Goal: Task Accomplishment & Management: Manage account settings

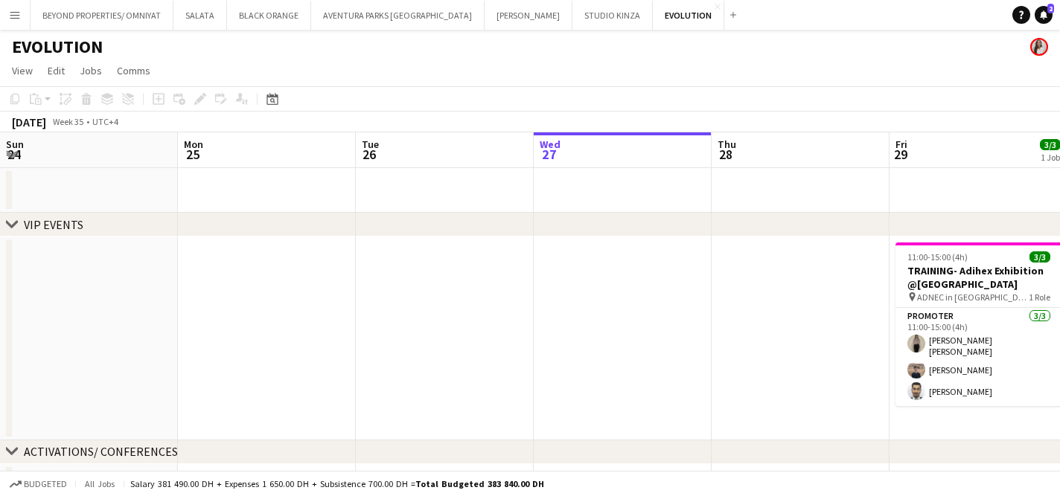
scroll to position [0, 356]
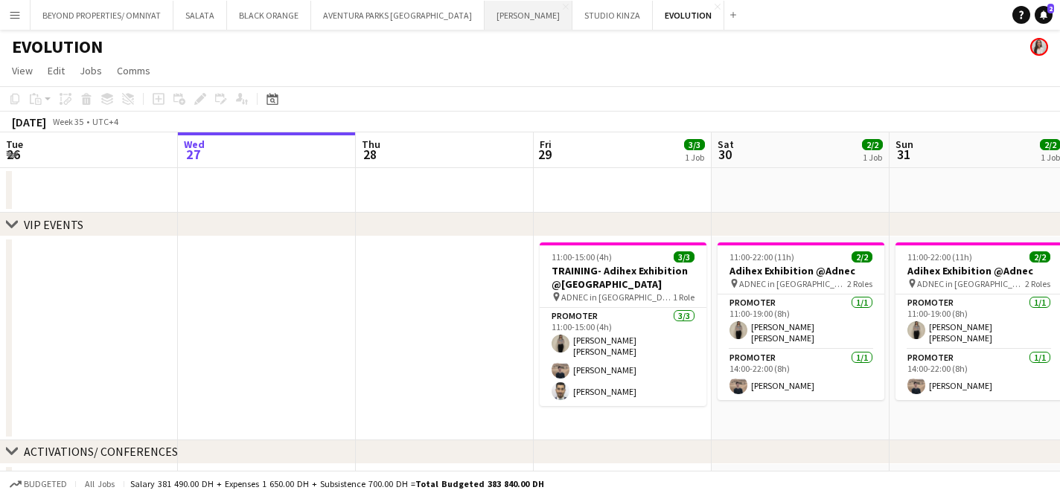
click at [484, 15] on button "[PERSON_NAME] Close" at bounding box center [528, 15] width 88 height 29
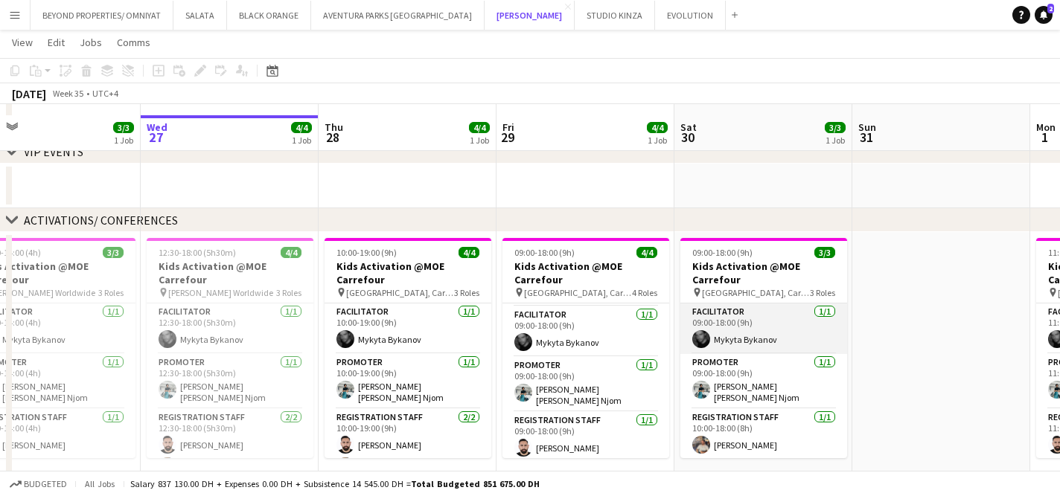
scroll to position [65, 0]
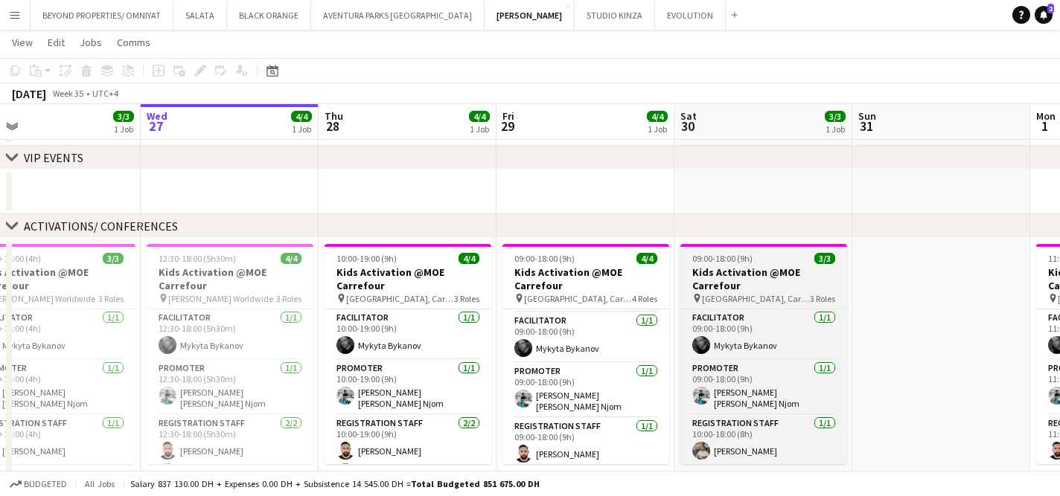
click at [752, 266] on h3 "Kids Activation @MOE Carrefour" at bounding box center [763, 279] width 167 height 27
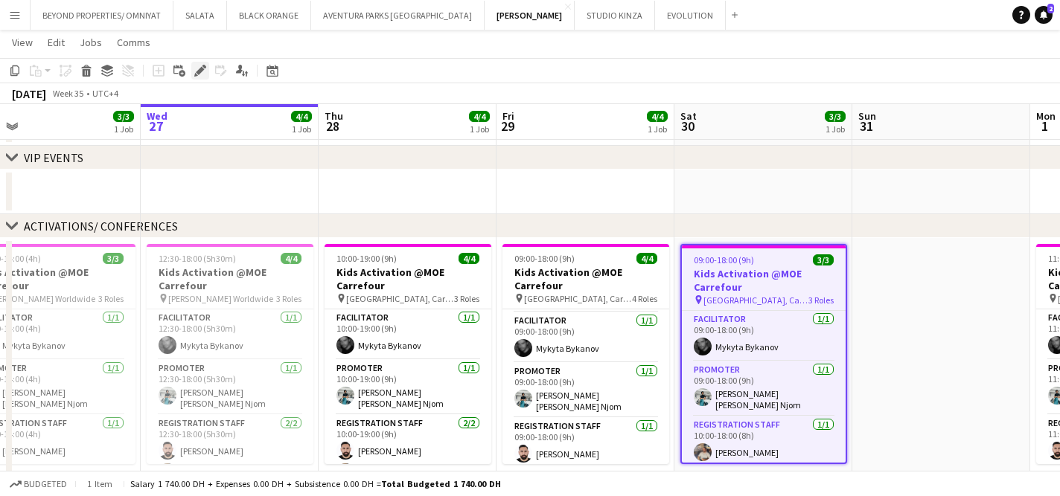
click at [196, 70] on icon "Edit" at bounding box center [200, 71] width 12 height 12
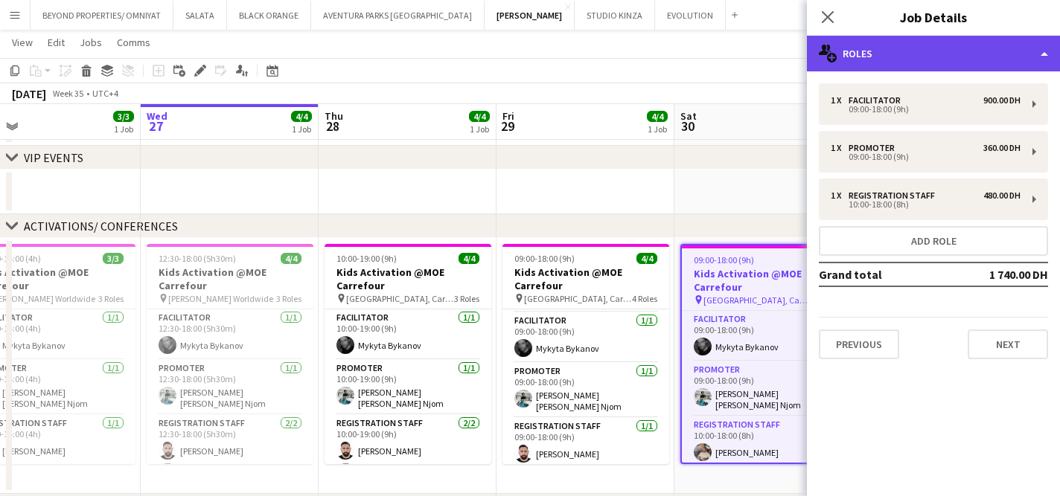
click at [920, 57] on div "multiple-users-add Roles" at bounding box center [933, 54] width 253 height 36
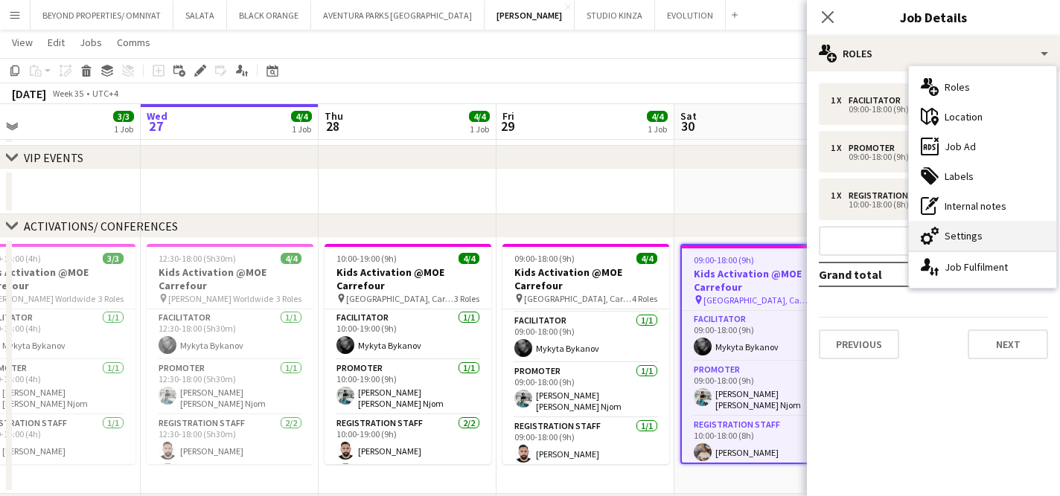
click at [975, 231] on div "cog-double-3 Settings" at bounding box center [982, 236] width 147 height 30
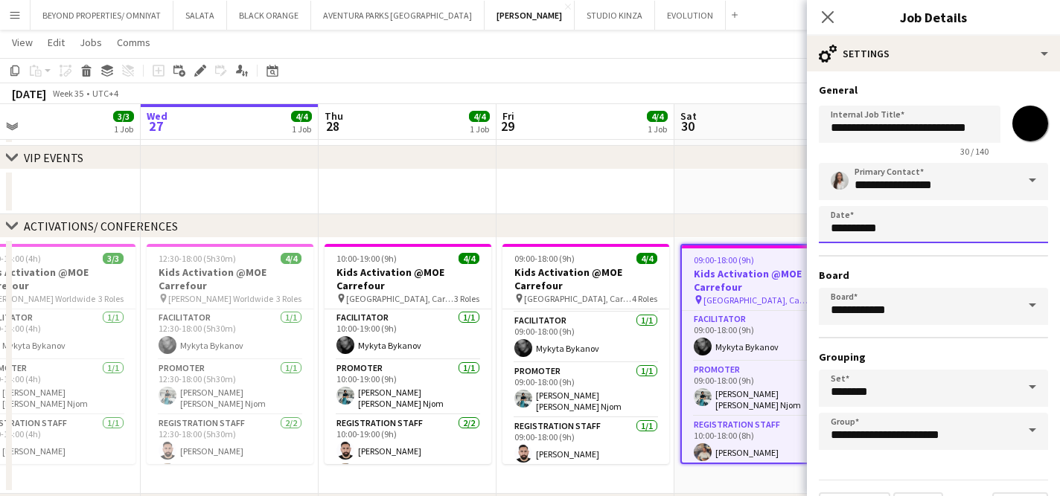
scroll to position [0, 0]
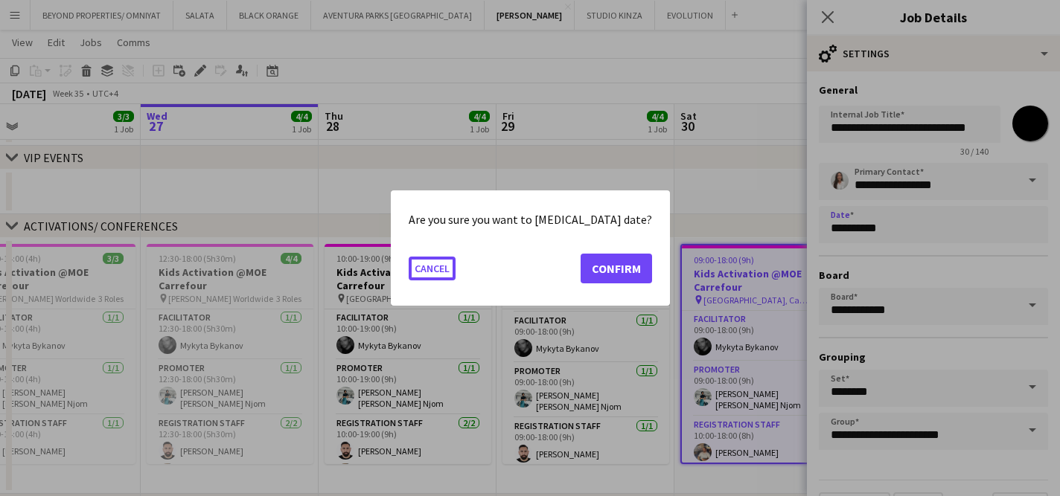
click at [981, 222] on body "Menu Boards Boards Boards All jobs Status Workforce Workforce My Workforce Recr…" at bounding box center [530, 330] width 1060 height 790
click at [626, 269] on button "Confirm" at bounding box center [615, 269] width 71 height 30
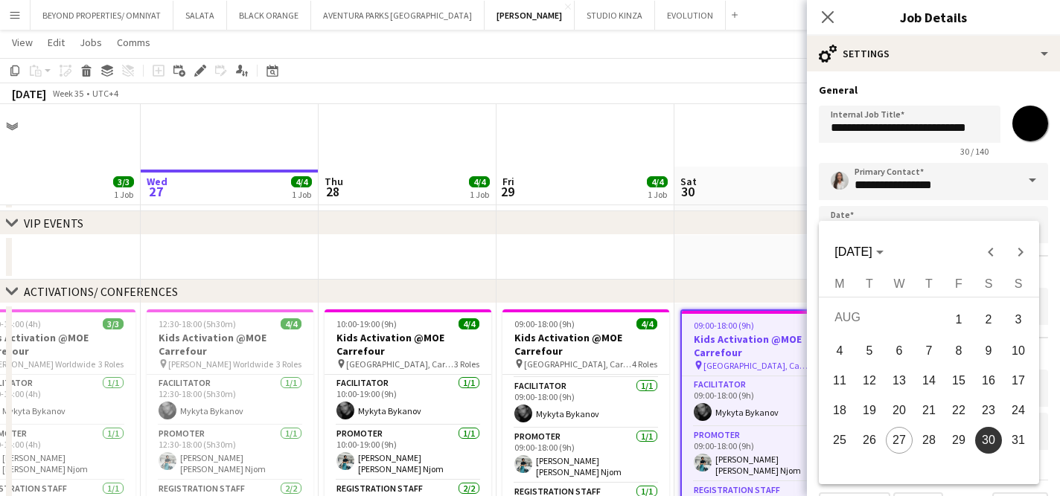
scroll to position [65, 0]
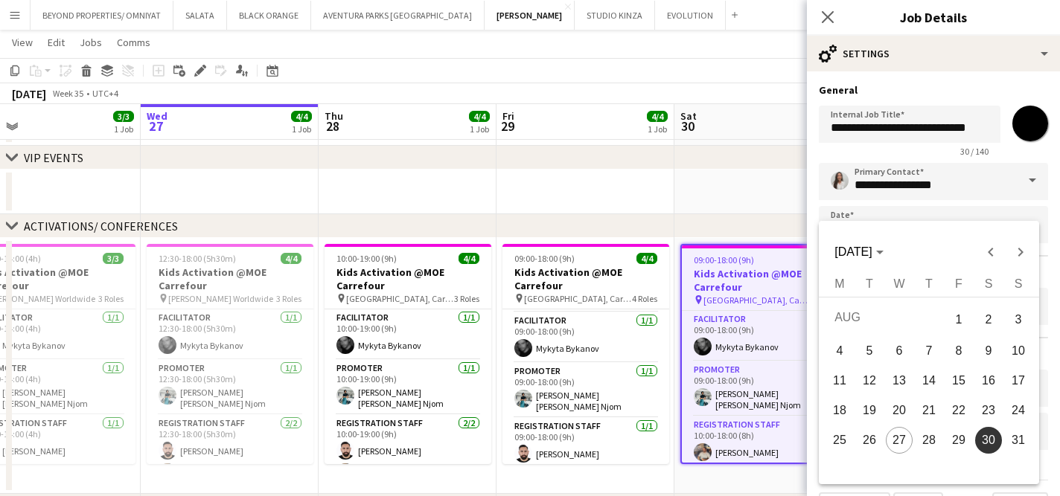
click at [1017, 435] on span "31" at bounding box center [1018, 440] width 27 height 27
type input "**********"
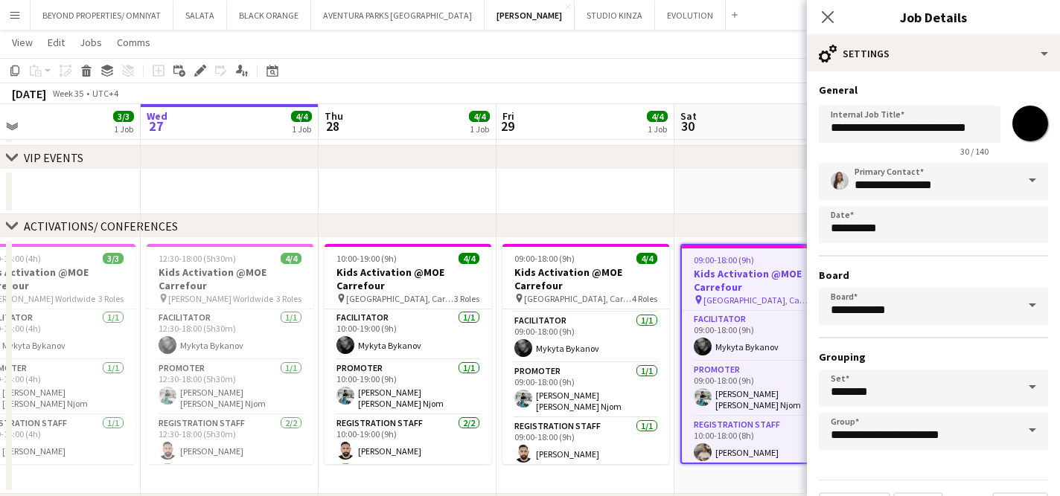
click at [746, 205] on app-date-cell at bounding box center [763, 192] width 178 height 45
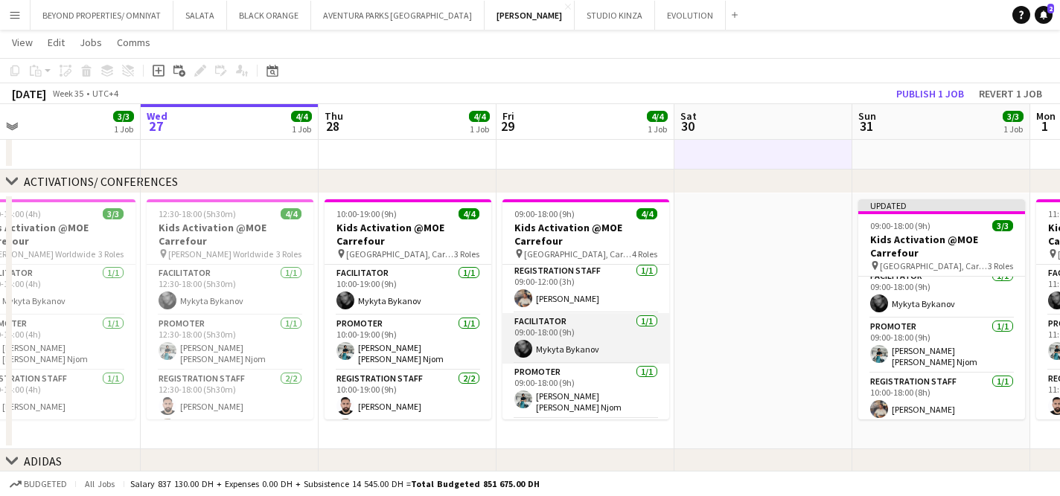
scroll to position [0, 0]
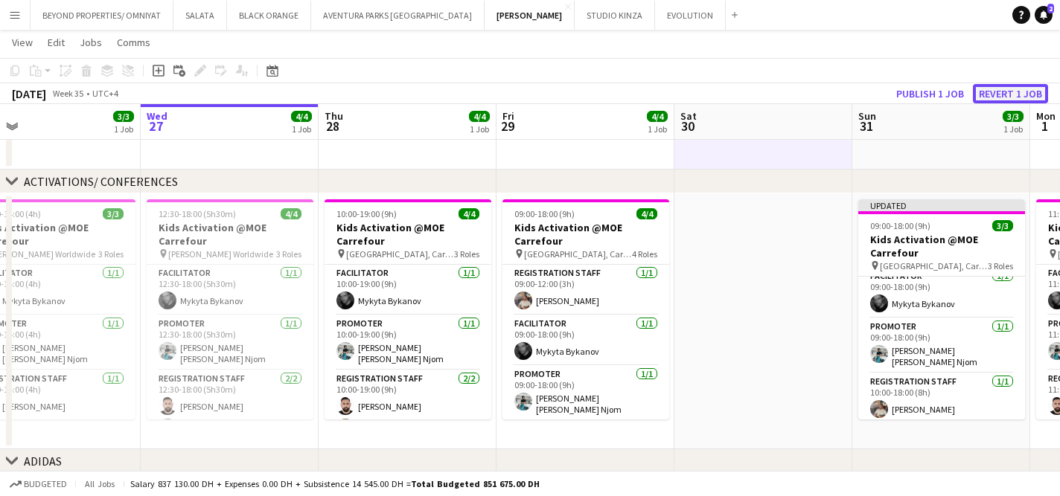
click at [999, 91] on button "Revert 1 job" at bounding box center [1010, 93] width 75 height 19
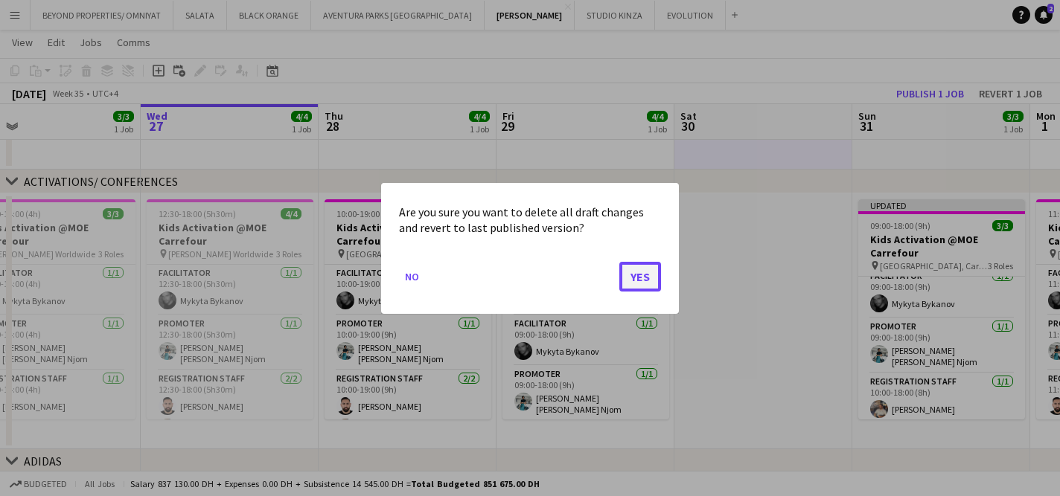
click at [636, 281] on button "Yes" at bounding box center [640, 276] width 42 height 30
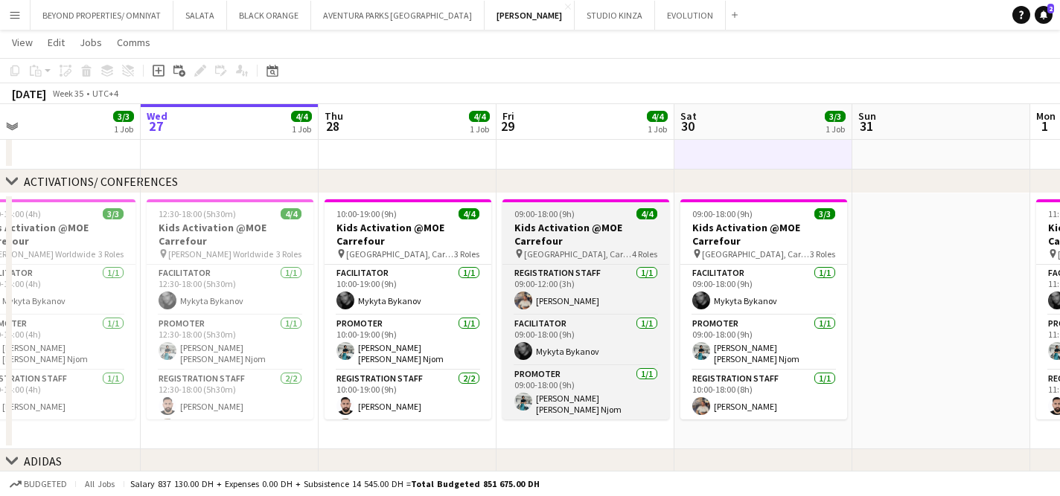
click at [563, 220] on app-job-card "09:00-18:00 (9h) 4/4 Kids Activation @MOE Carrefour pin [GEOGRAPHIC_DATA], Carr…" at bounding box center [585, 309] width 167 height 220
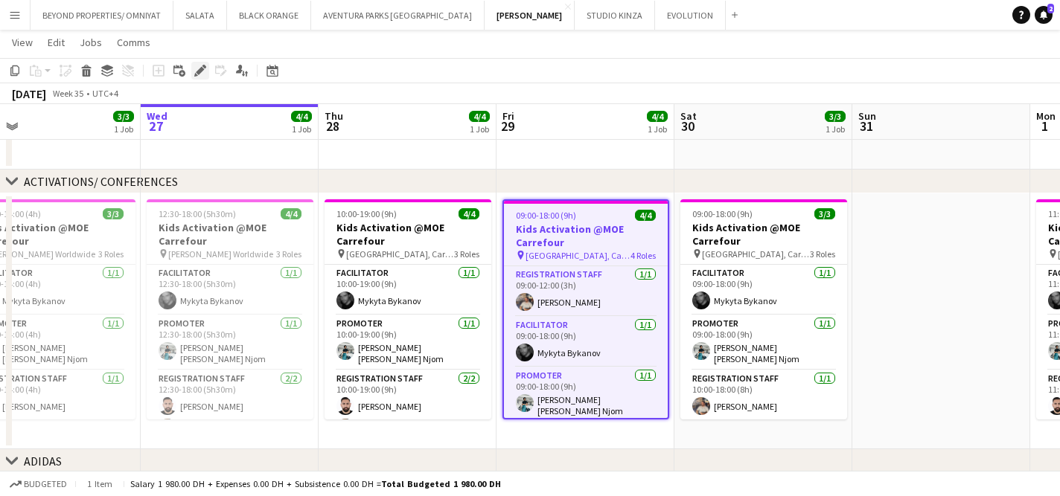
click at [196, 70] on icon "Edit" at bounding box center [200, 71] width 12 height 12
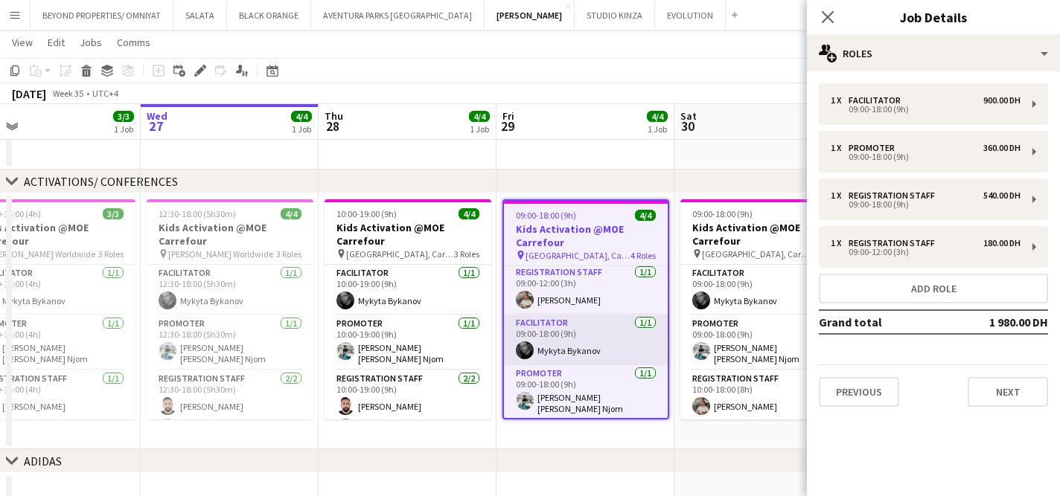
scroll to position [51, 0]
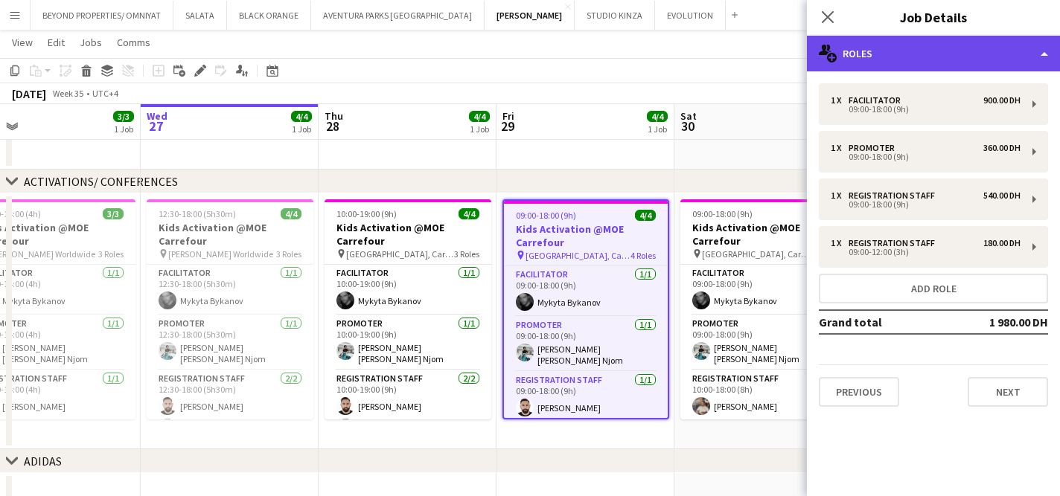
click at [961, 60] on div "multiple-users-add Roles" at bounding box center [933, 54] width 253 height 36
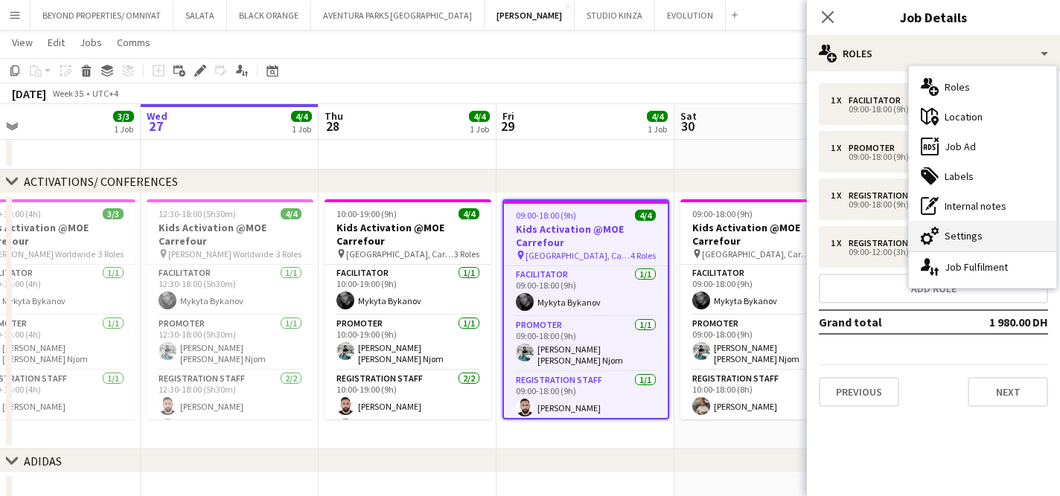
click at [990, 240] on div "cog-double-3 Settings" at bounding box center [982, 236] width 147 height 30
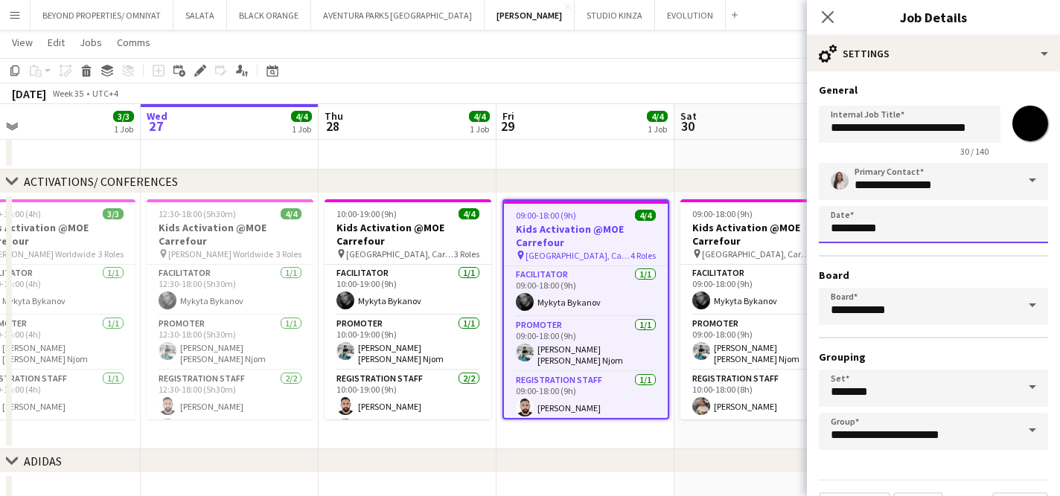
scroll to position [0, 0]
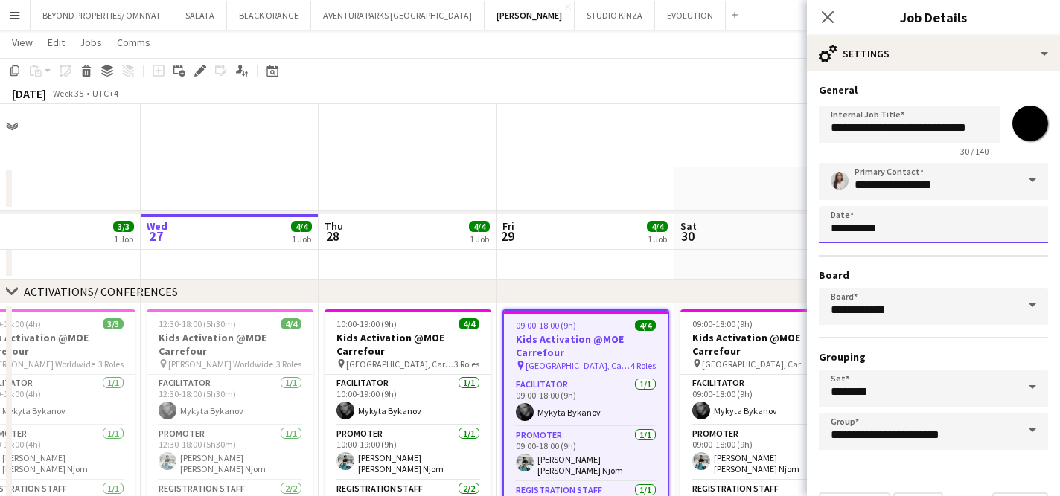
click at [922, 228] on body "Menu Boards Boards Boards All jobs Status Workforce Workforce My Workforce Recr…" at bounding box center [530, 395] width 1060 height 790
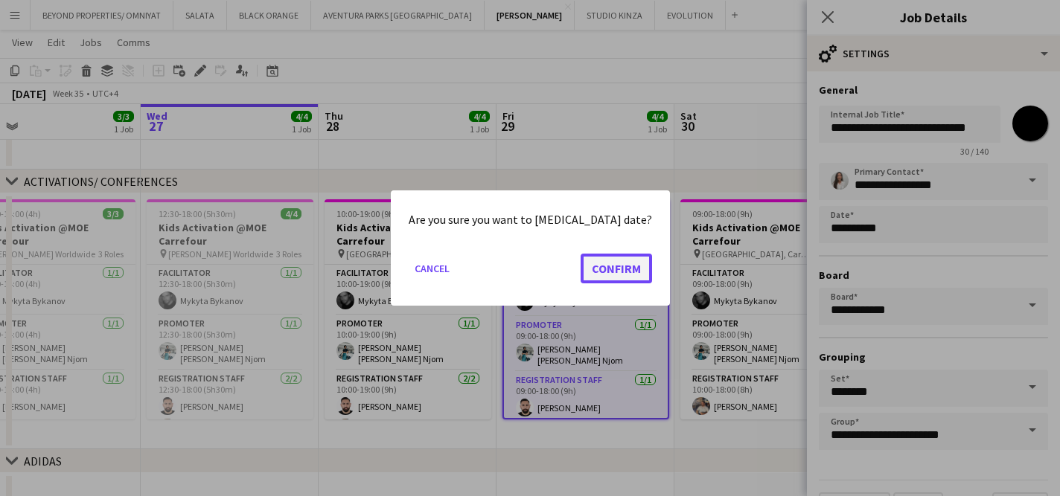
click at [609, 275] on button "Confirm" at bounding box center [615, 269] width 71 height 30
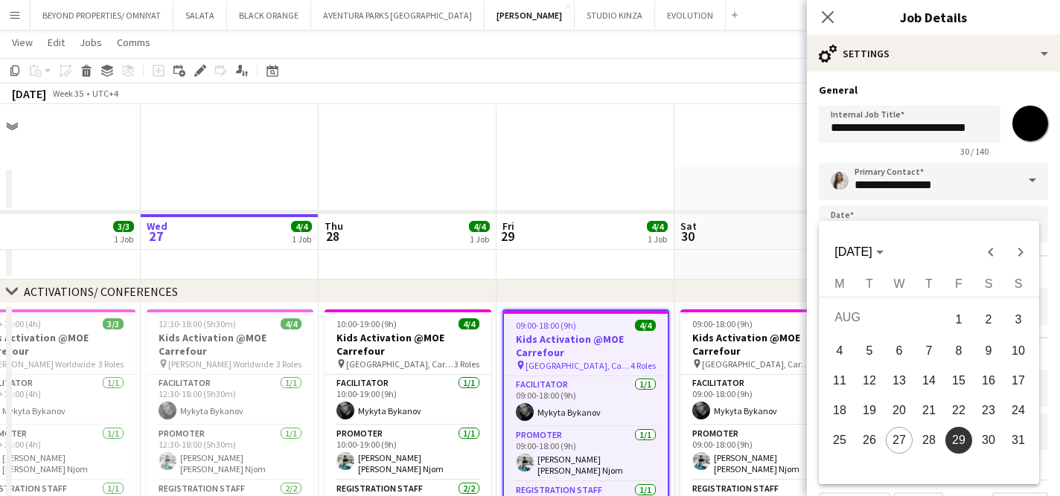
scroll to position [110, 0]
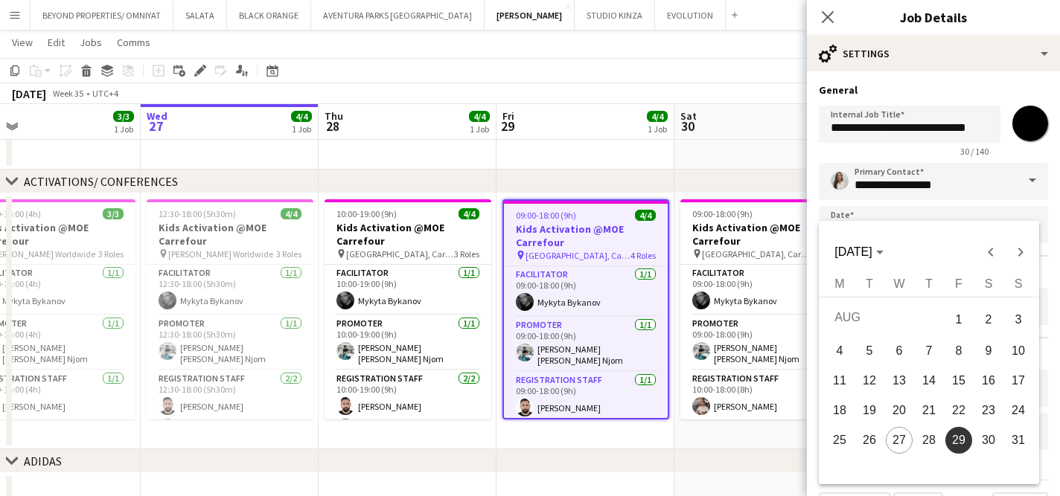
click at [1016, 443] on span "31" at bounding box center [1018, 440] width 27 height 27
type input "**********"
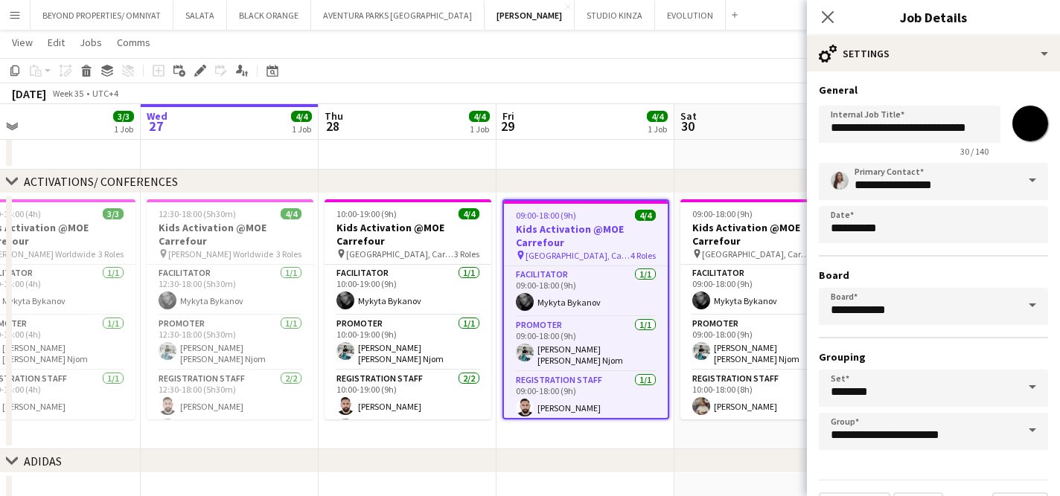
click at [762, 166] on app-date-cell at bounding box center [763, 147] width 178 height 45
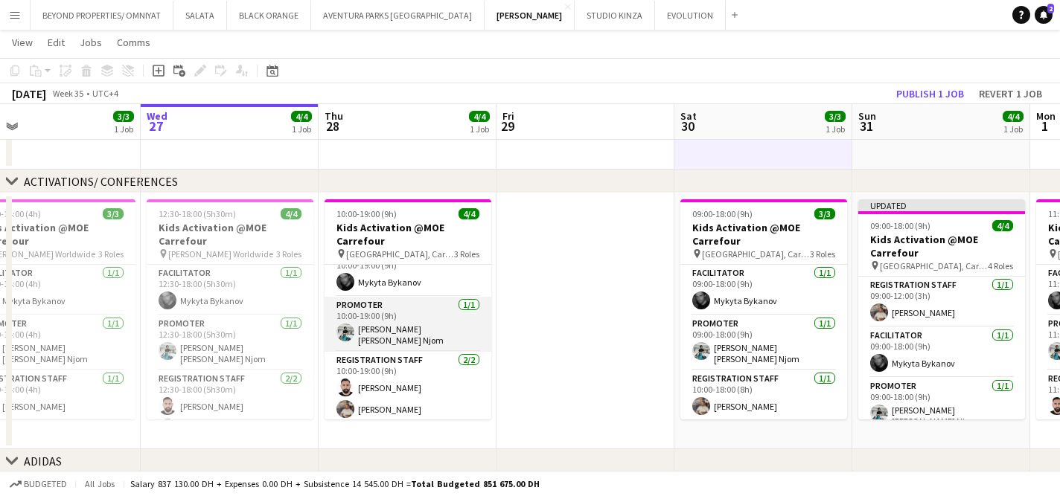
scroll to position [0, 0]
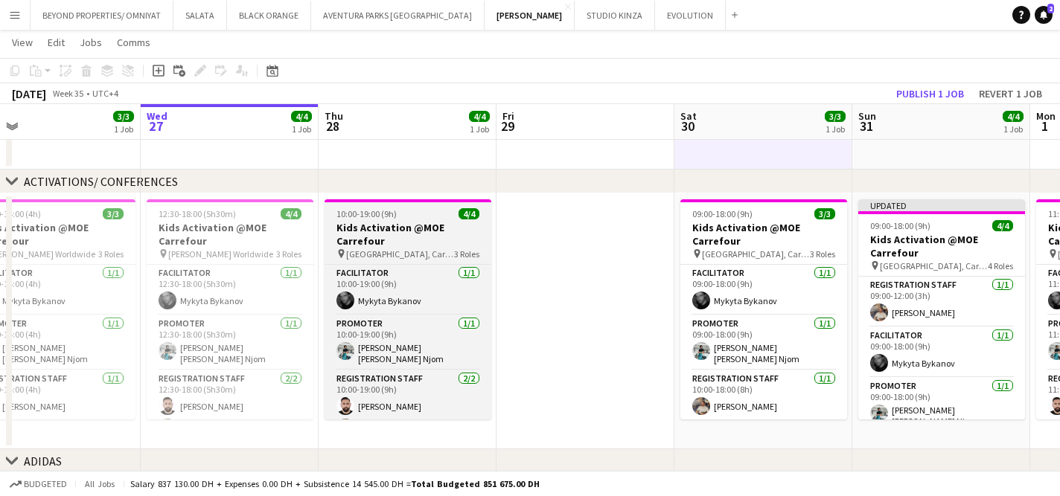
click at [408, 216] on div "10:00-19:00 (9h) 4/4" at bounding box center [407, 213] width 167 height 11
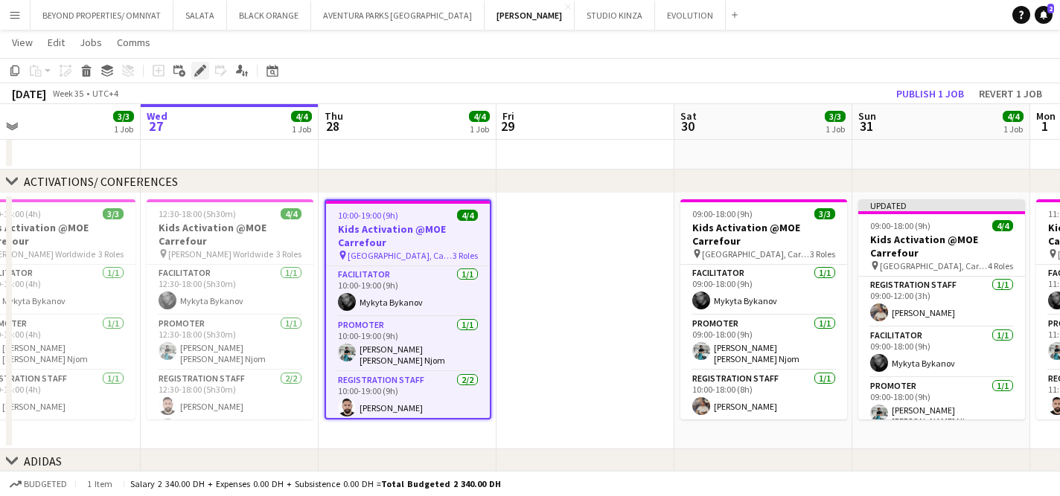
click at [196, 63] on div "Edit" at bounding box center [200, 71] width 18 height 18
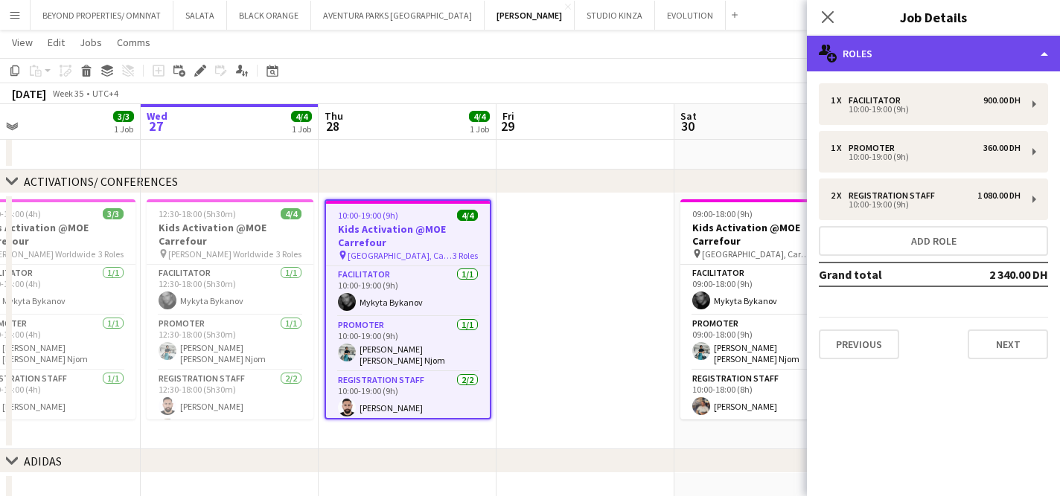
click at [920, 58] on div "multiple-users-add Roles" at bounding box center [933, 54] width 253 height 36
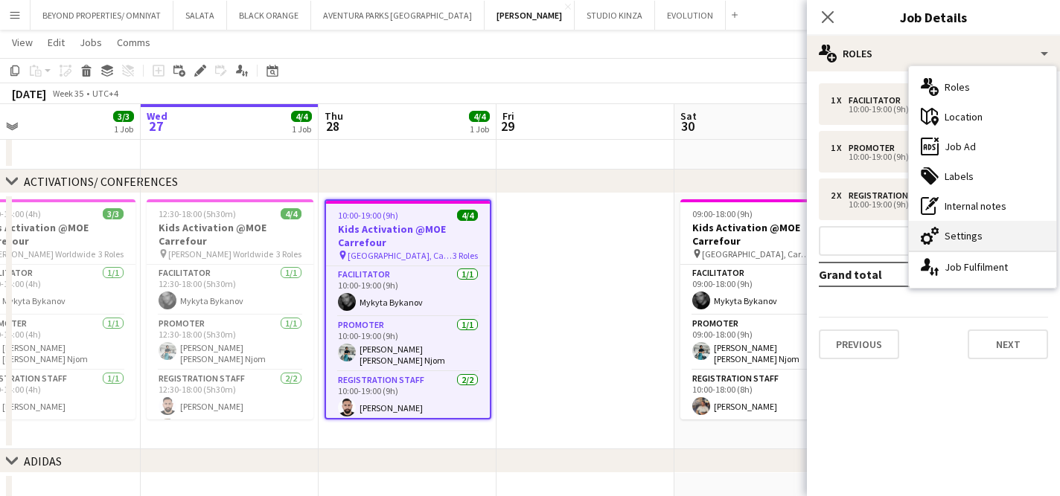
click at [978, 235] on div "cog-double-3 Settings" at bounding box center [982, 236] width 147 height 30
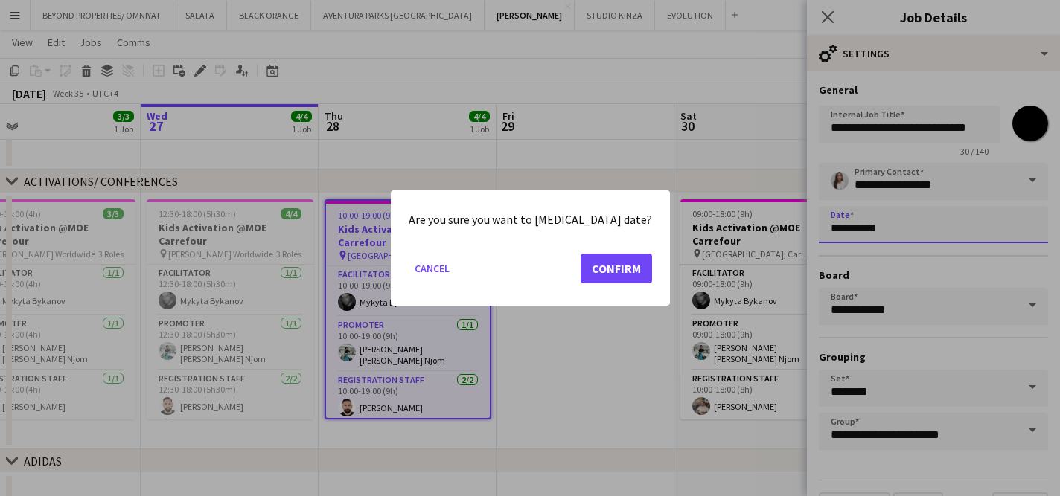
click at [902, 233] on body "Menu Boards Boards Boards All jobs Status Workforce Workforce My Workforce Recr…" at bounding box center [530, 285] width 1060 height 790
click at [613, 278] on button "Confirm" at bounding box center [615, 269] width 71 height 30
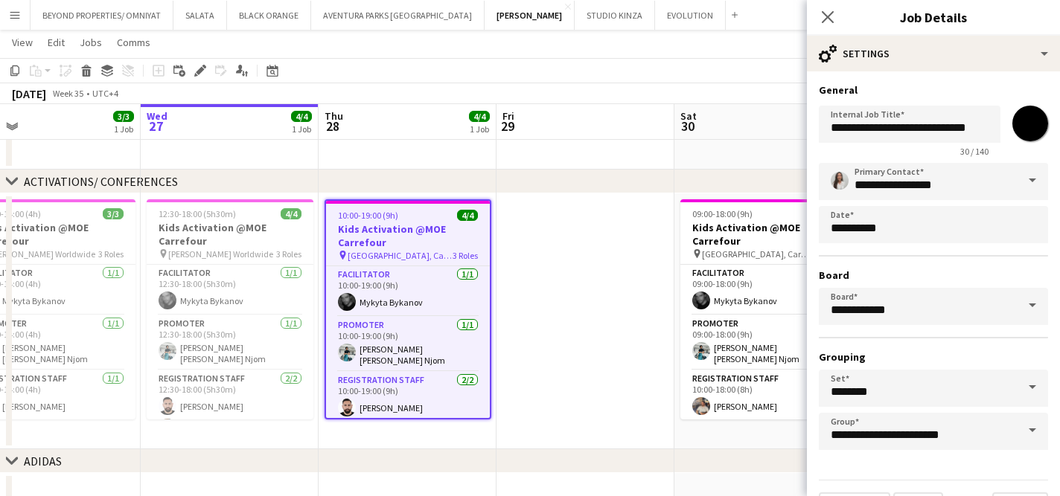
scroll to position [110, 0]
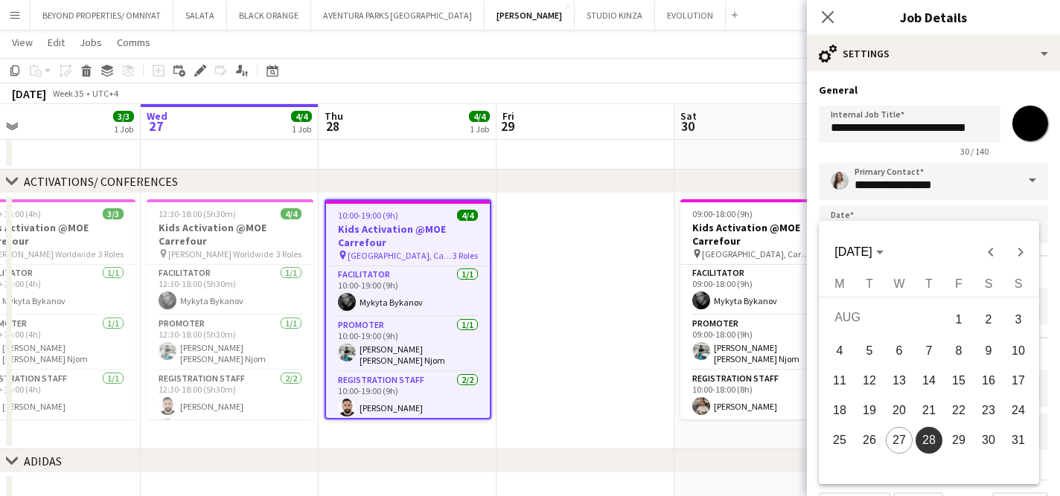
click at [958, 443] on span "29" at bounding box center [958, 440] width 27 height 27
type input "**********"
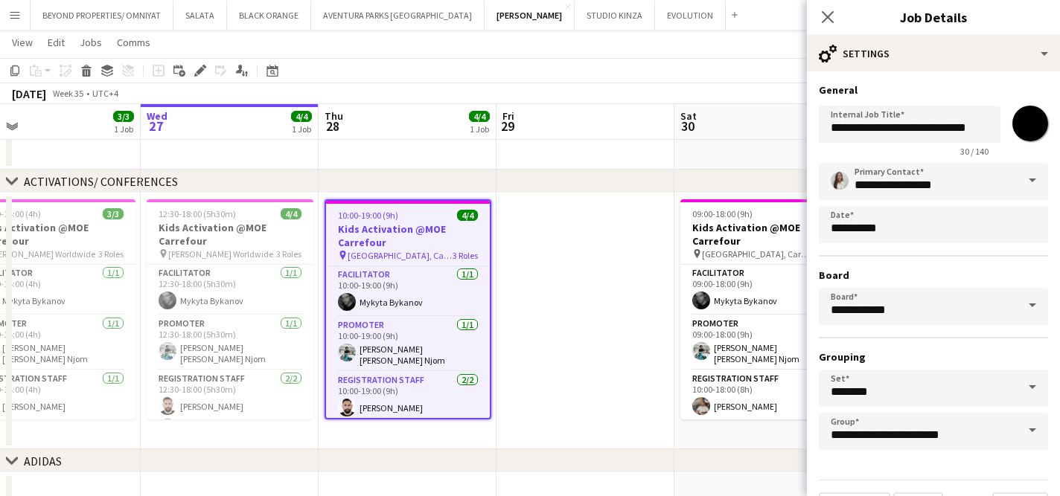
click at [760, 151] on app-date-cell at bounding box center [763, 147] width 178 height 45
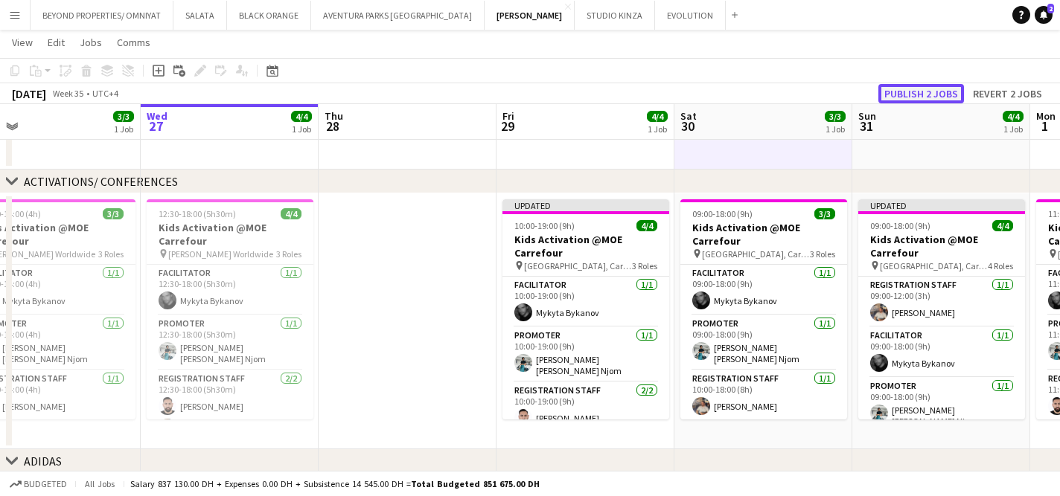
click at [922, 95] on button "Publish 2 jobs" at bounding box center [921, 93] width 86 height 19
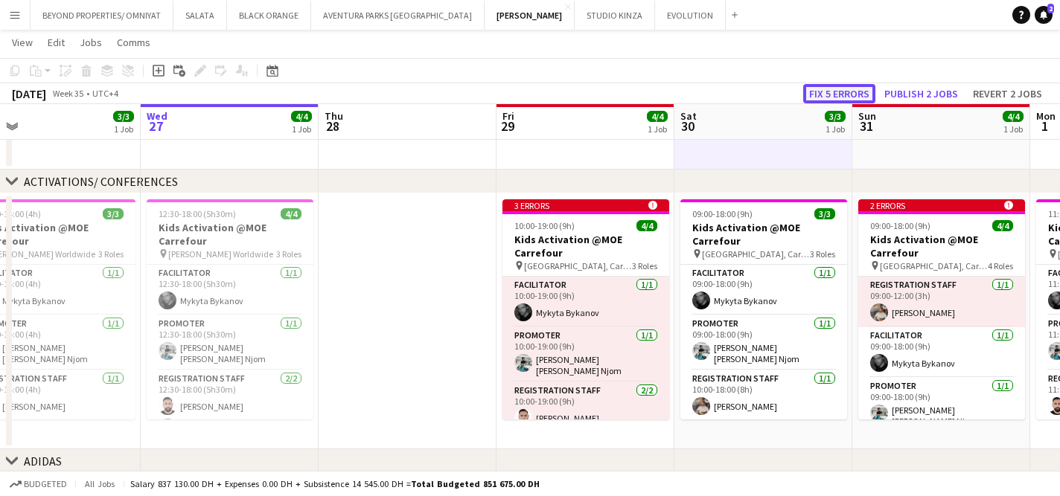
click at [836, 95] on button "Fix 5 errors" at bounding box center [839, 93] width 72 height 19
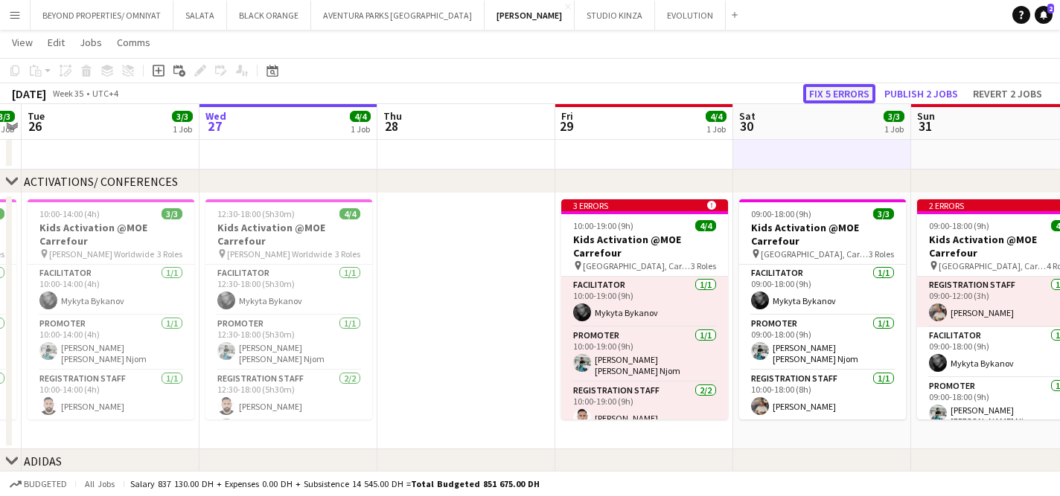
scroll to position [133, 0]
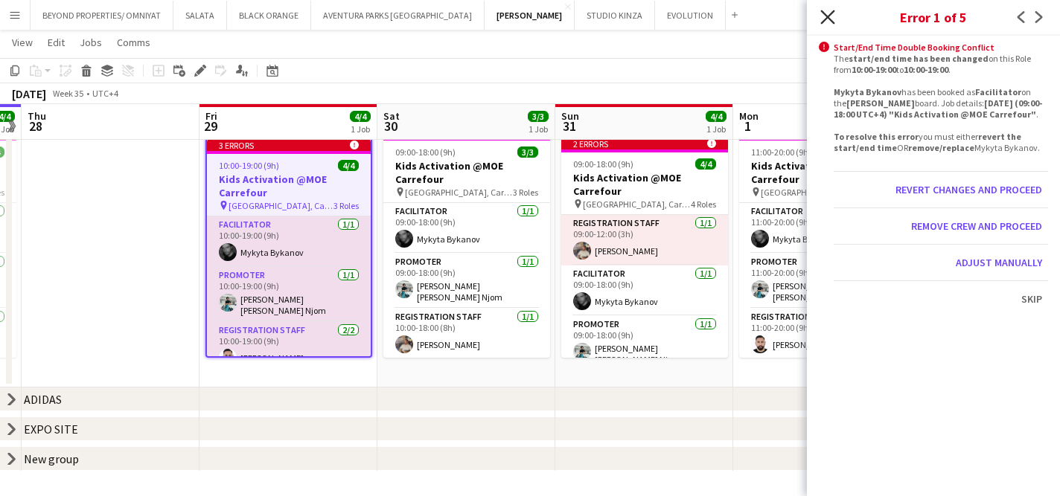
click at [827, 14] on icon "Close pop-in" at bounding box center [827, 17] width 14 height 14
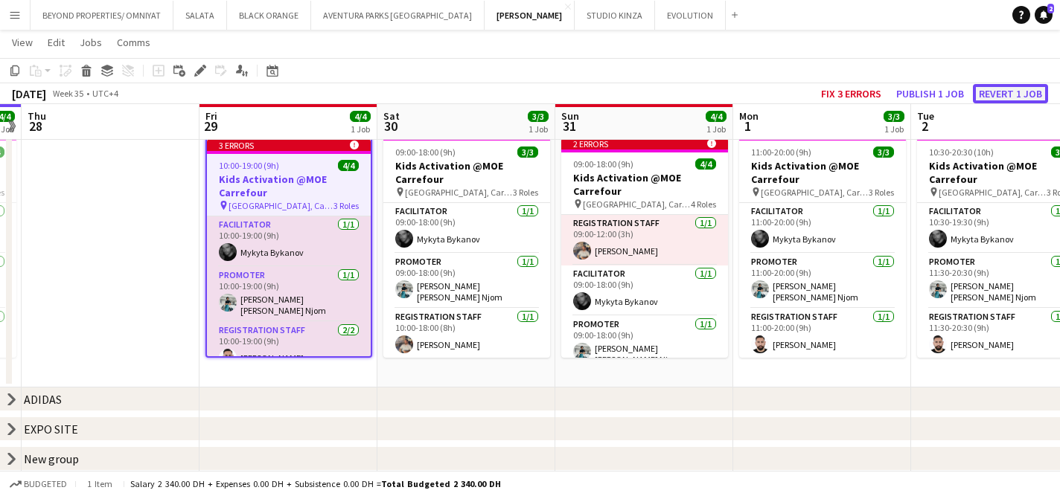
click at [999, 93] on button "Revert 1 job" at bounding box center [1010, 93] width 75 height 19
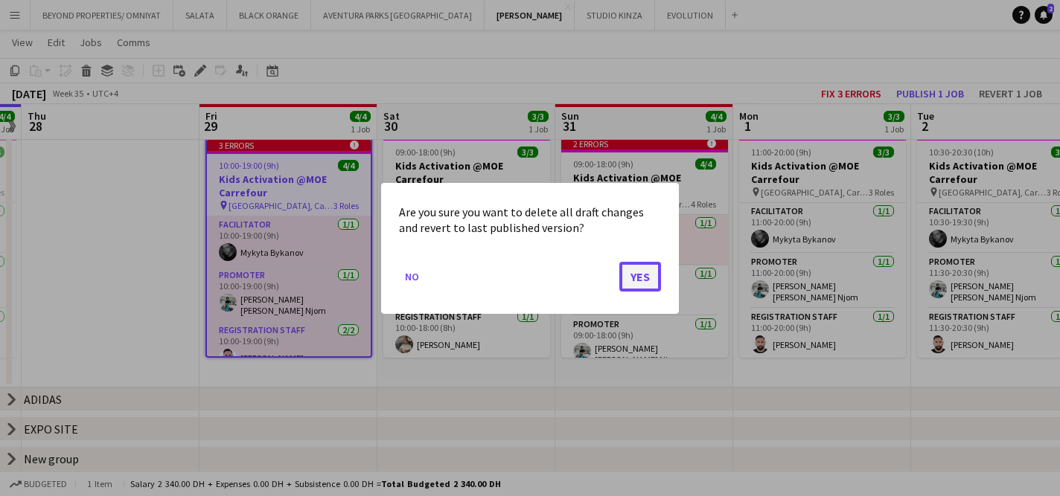
click at [641, 272] on button "Yes" at bounding box center [640, 276] width 42 height 30
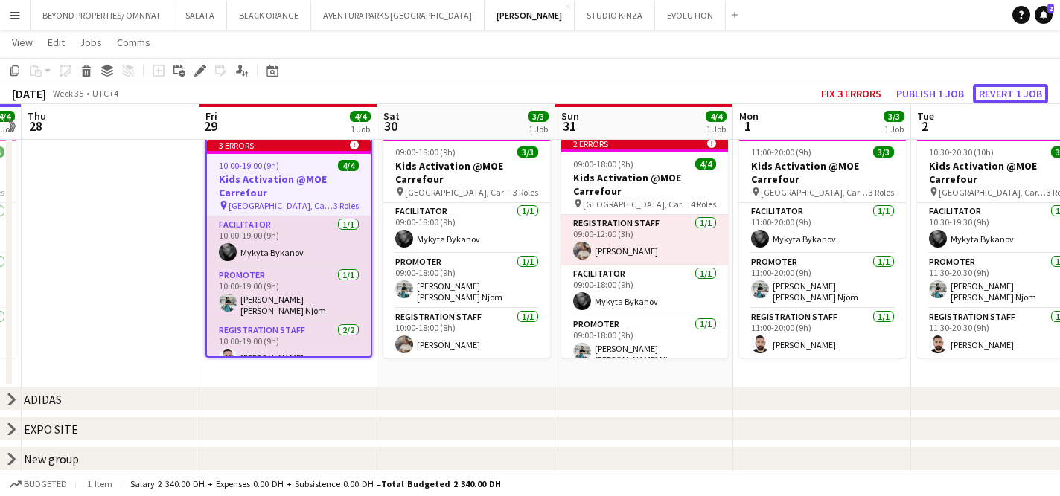
scroll to position [133, 0]
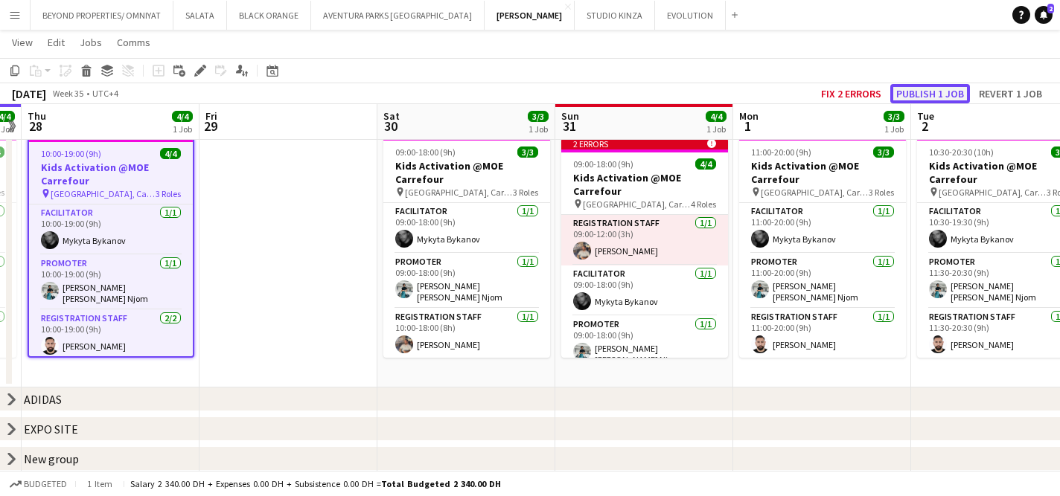
click at [928, 96] on button "Publish 1 job" at bounding box center [930, 93] width 80 height 19
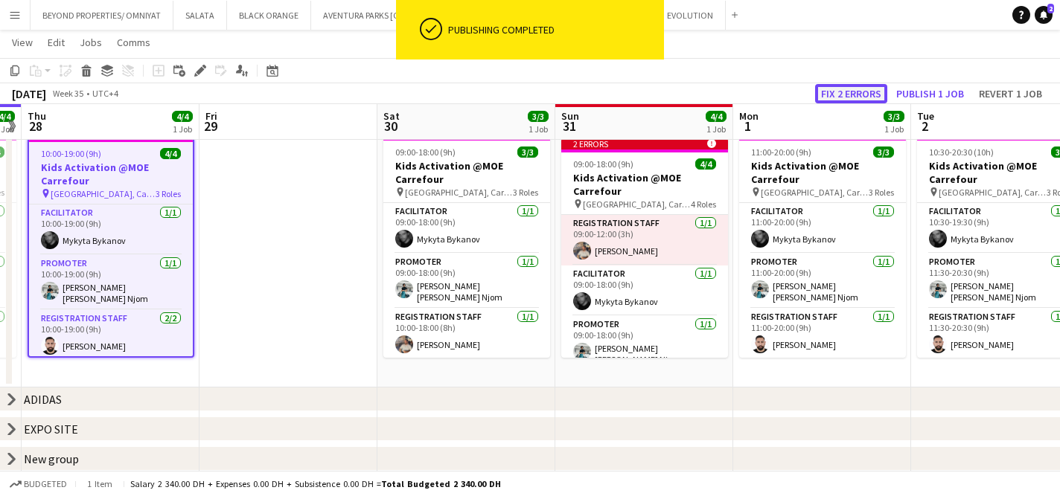
click at [843, 100] on button "Fix 2 errors" at bounding box center [851, 93] width 72 height 19
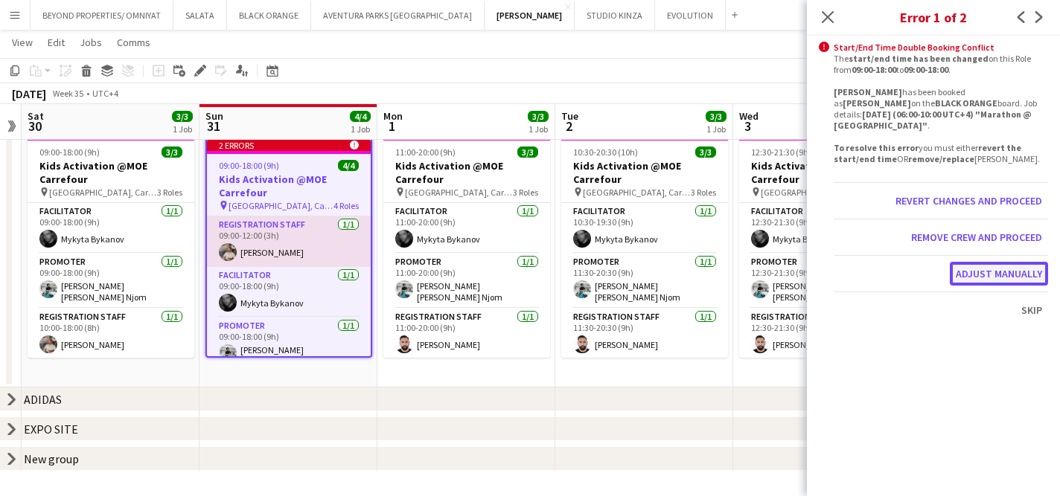
click at [975, 262] on button "Adjust manually" at bounding box center [998, 274] width 98 height 24
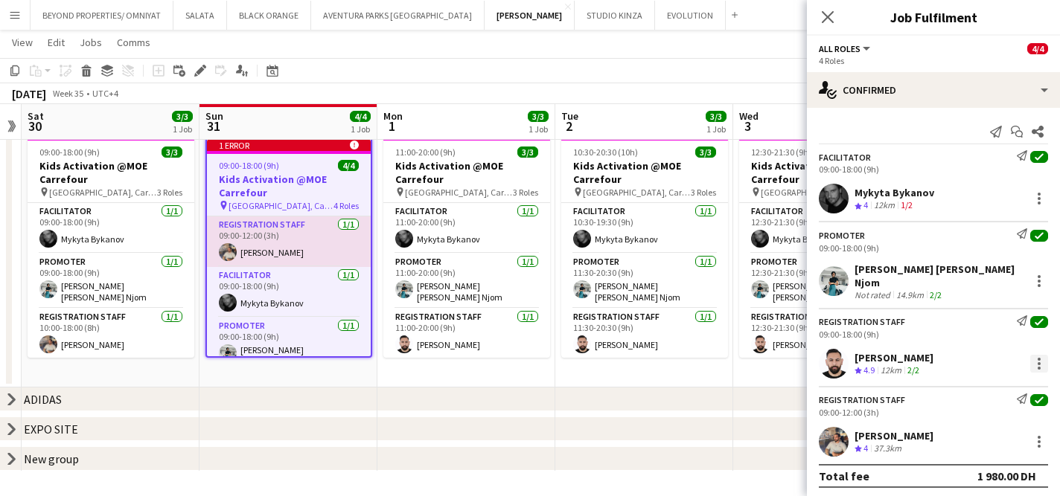
click at [1040, 356] on div at bounding box center [1039, 364] width 18 height 18
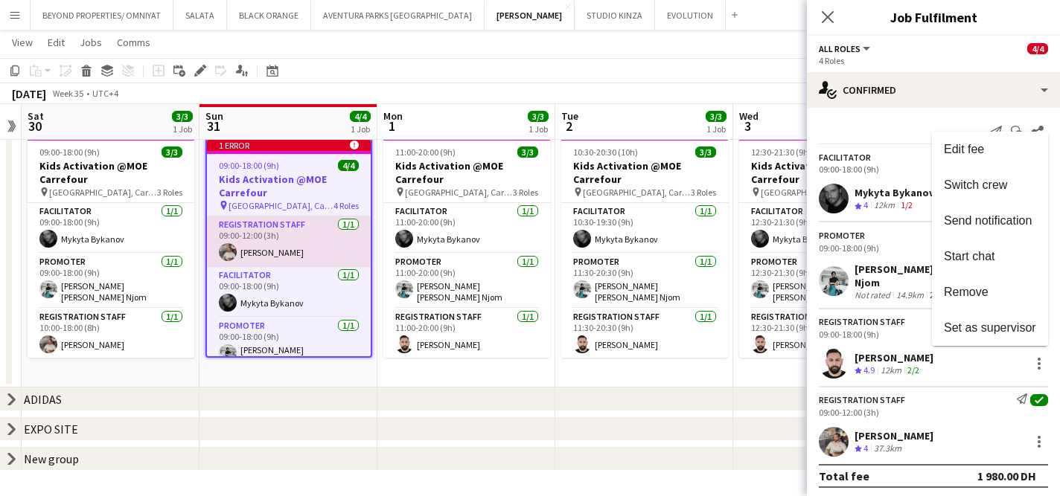
click at [691, 400] on div at bounding box center [530, 248] width 1060 height 496
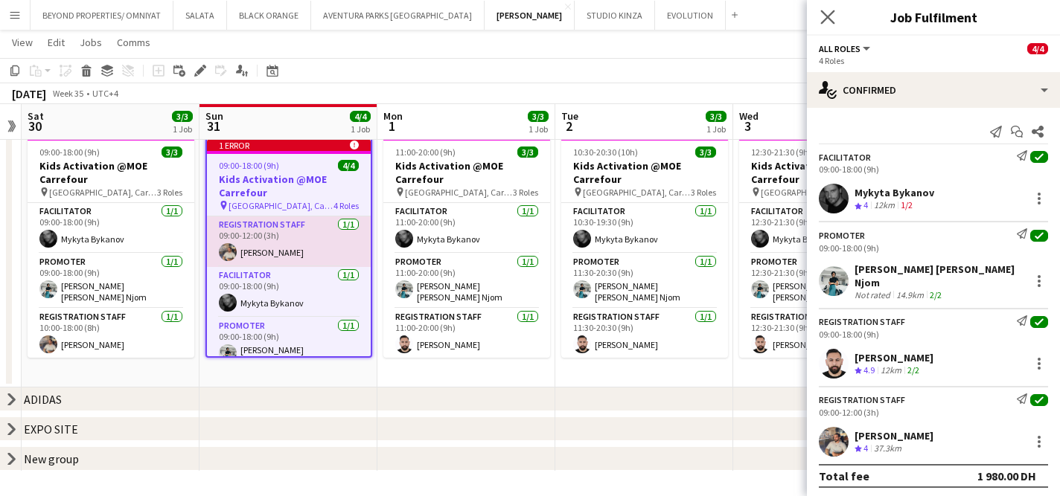
click at [836, 16] on app-icon "Close pop-in" at bounding box center [828, 18] width 22 height 22
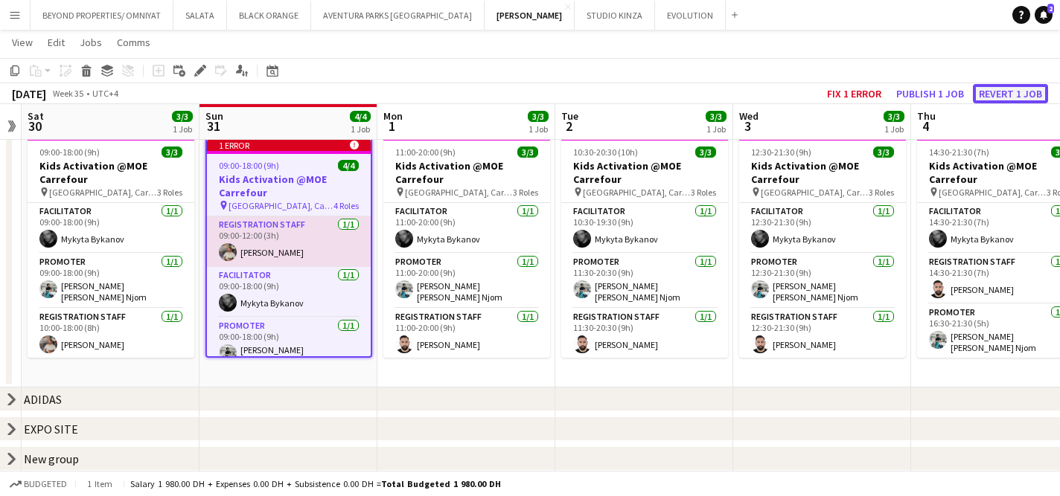
click at [996, 89] on button "Revert 1 job" at bounding box center [1010, 93] width 75 height 19
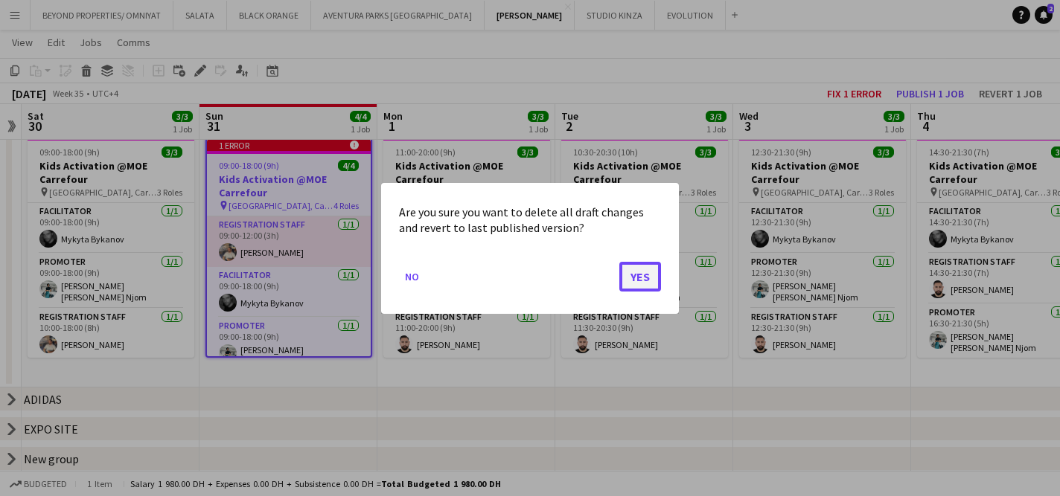
click at [629, 282] on button "Yes" at bounding box center [640, 276] width 42 height 30
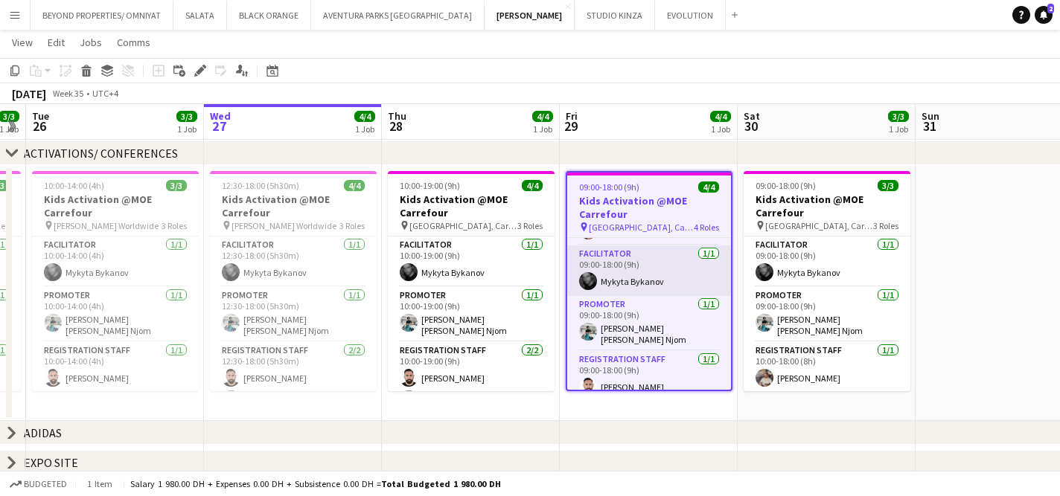
scroll to position [51, 0]
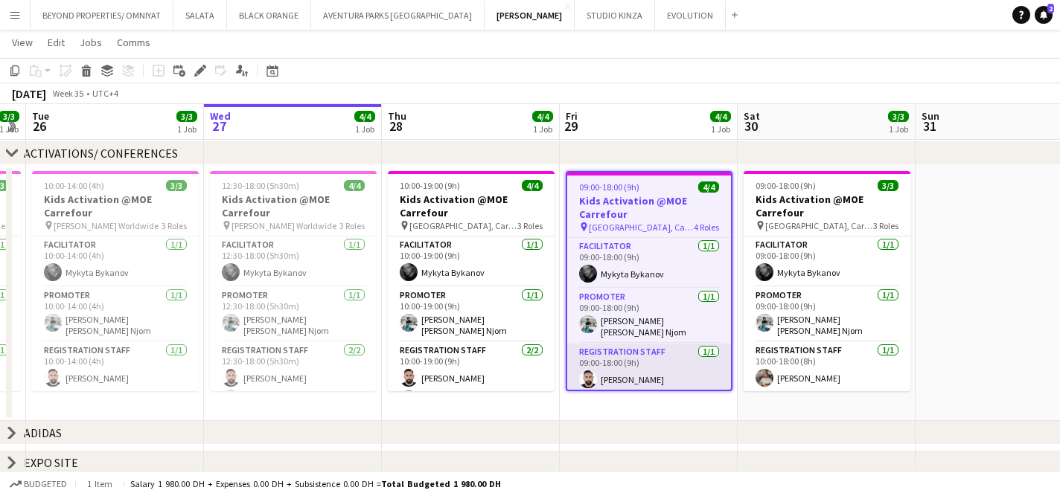
click at [637, 363] on app-card-role "Registration Staff [DATE] 09:00-18:00 (9h) [PERSON_NAME]" at bounding box center [649, 369] width 164 height 51
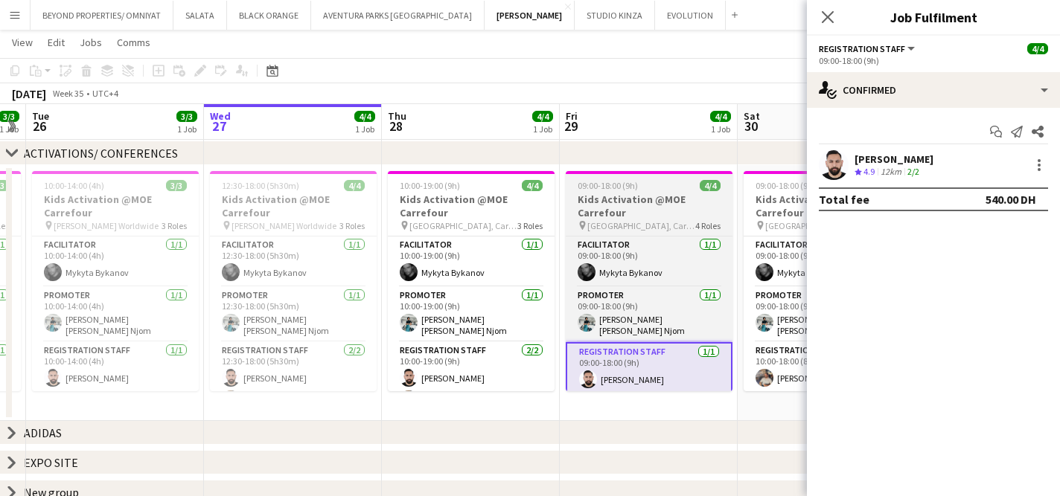
click at [647, 211] on h3 "Kids Activation @MOE Carrefour" at bounding box center [648, 206] width 167 height 27
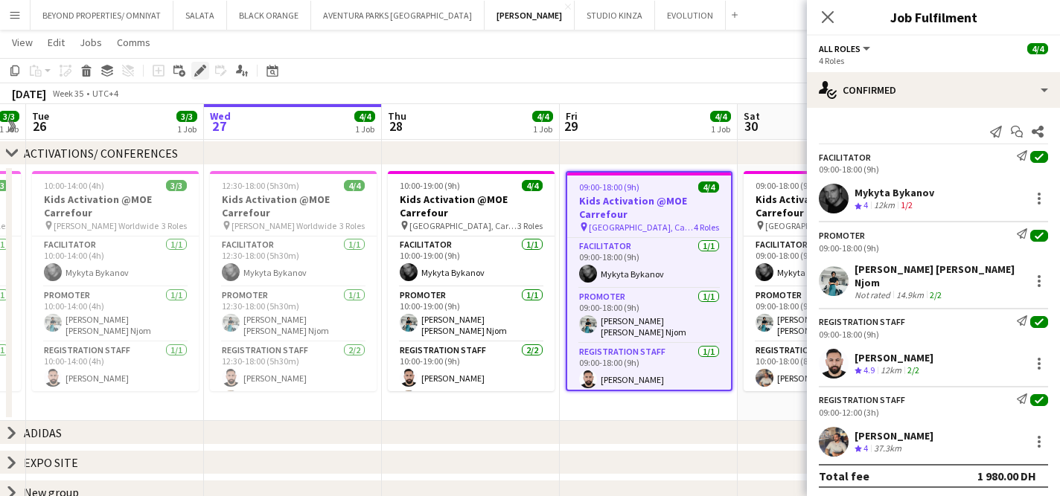
click at [203, 70] on icon at bounding box center [200, 71] width 8 height 8
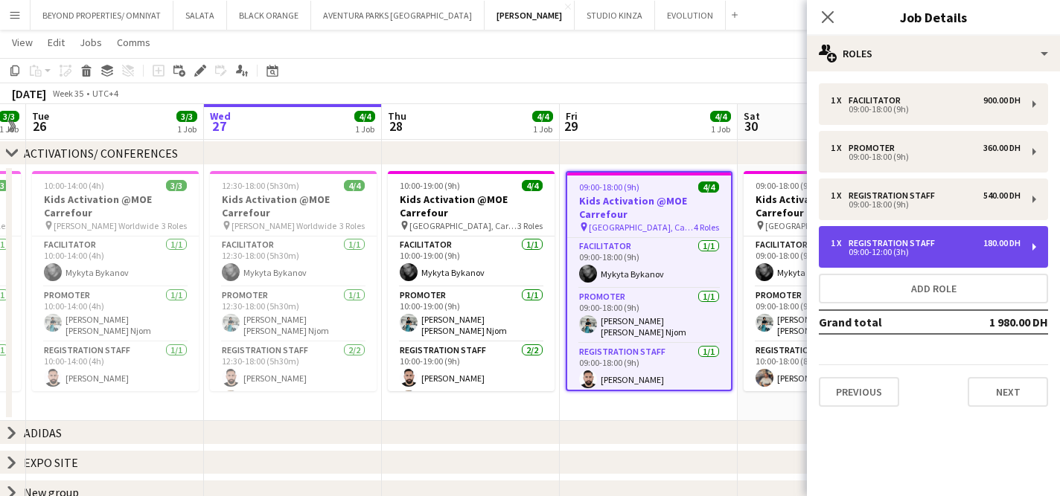
click at [959, 249] on div "09:00-12:00 (3h)" at bounding box center [925, 252] width 190 height 7
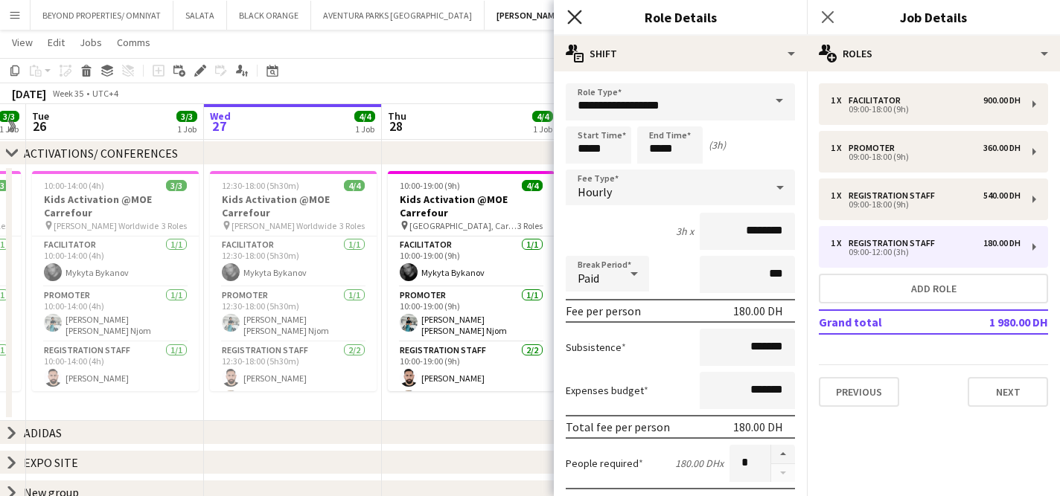
click at [577, 13] on icon at bounding box center [574, 17] width 14 height 14
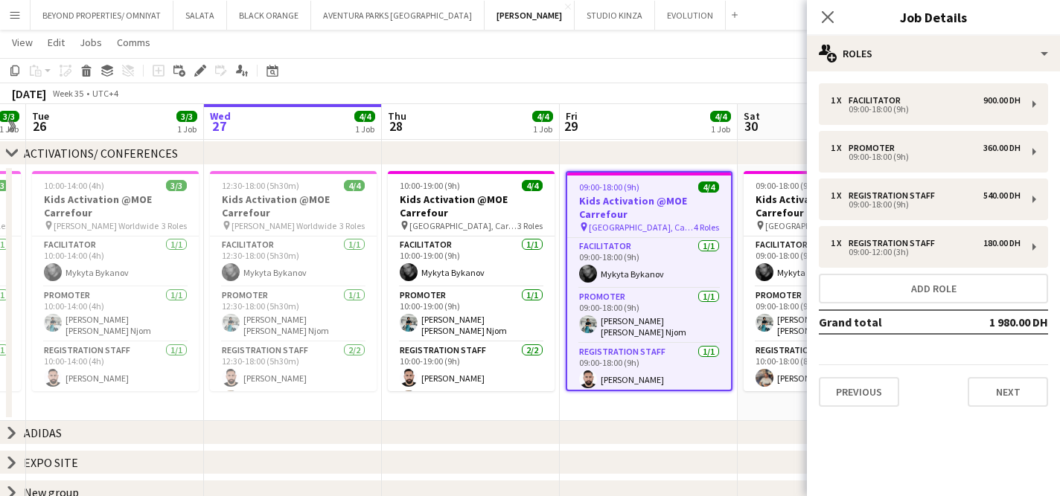
click at [830, 26] on div "Close pop-in" at bounding box center [828, 17] width 42 height 34
click at [830, 23] on icon "Close pop-in" at bounding box center [827, 17] width 14 height 14
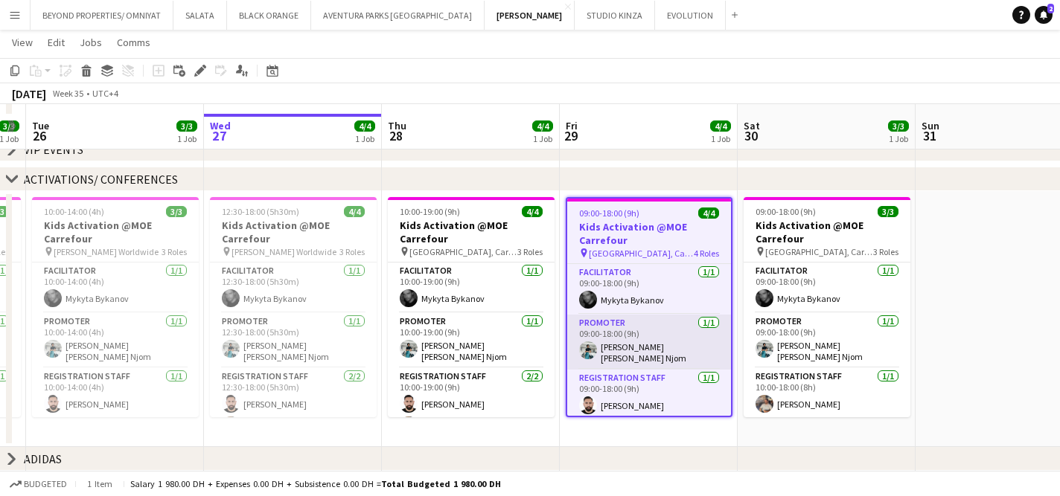
scroll to position [69, 0]
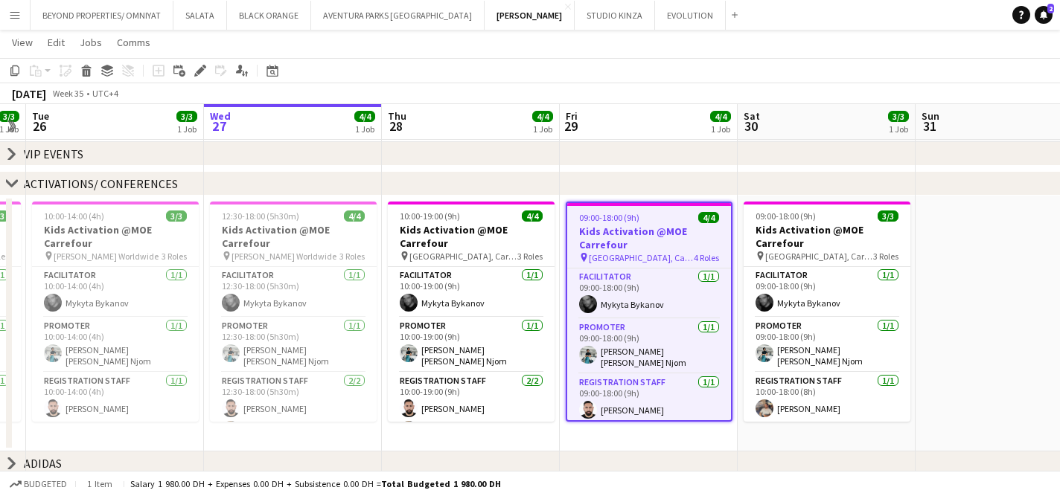
click at [644, 235] on h3 "Kids Activation @MOE Carrefour" at bounding box center [649, 238] width 164 height 27
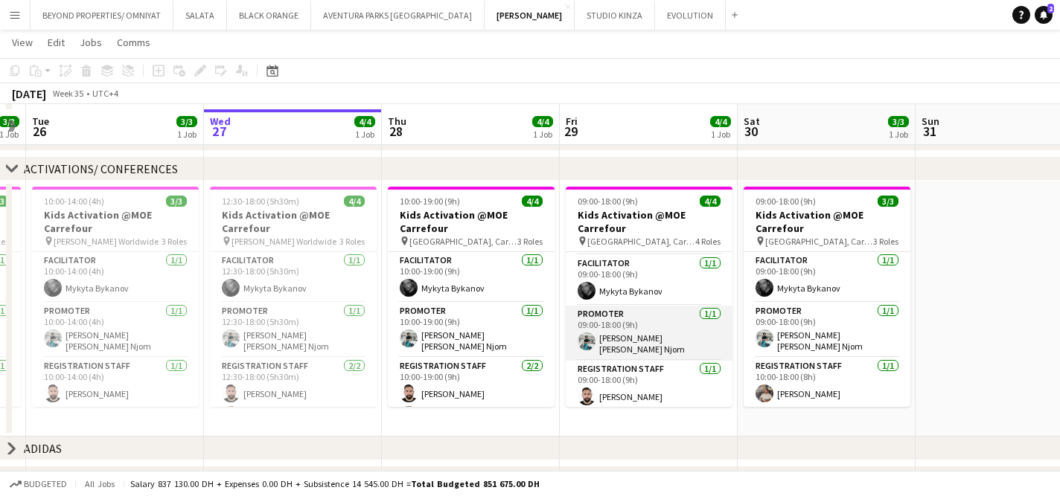
scroll to position [77, 0]
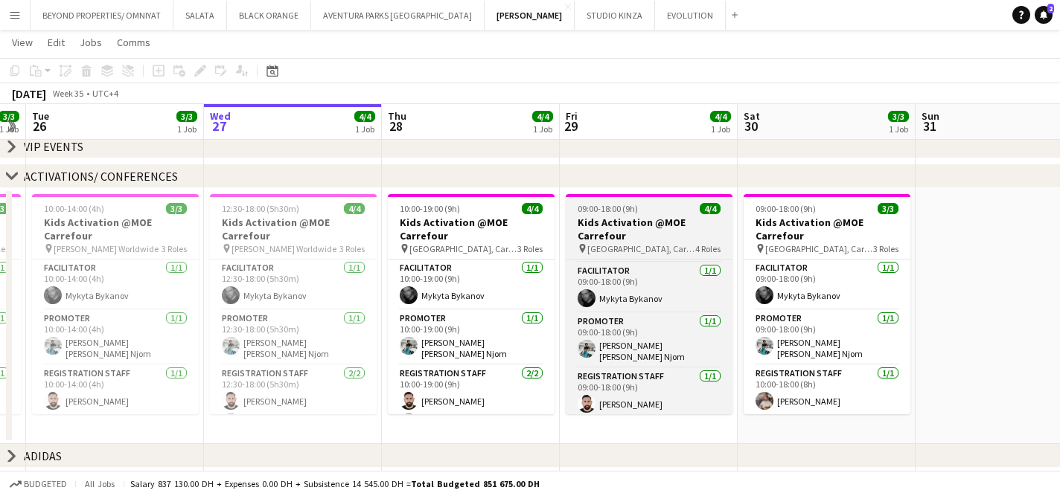
click at [644, 214] on div "09:00-18:00 (9h) 4/4" at bounding box center [648, 208] width 167 height 11
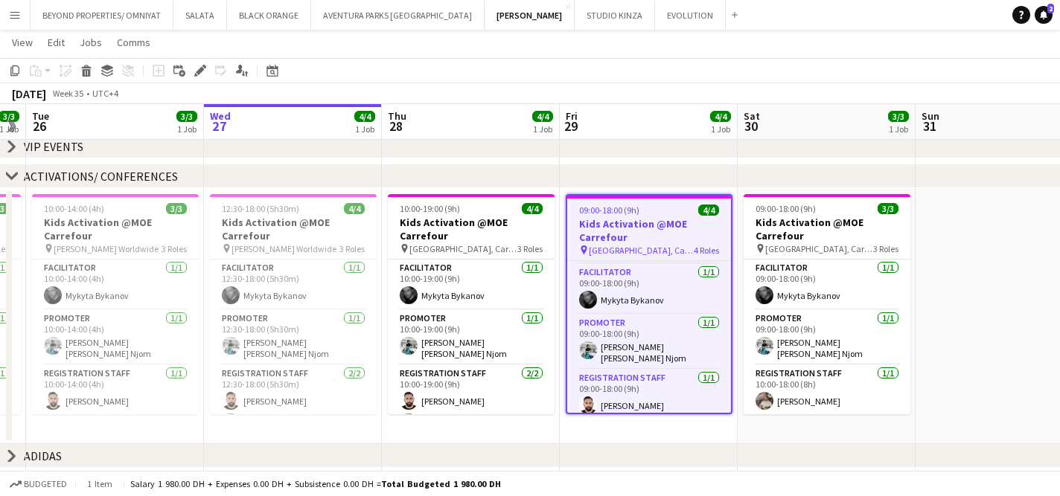
scroll to position [51, 0]
click at [206, 70] on div "Edit" at bounding box center [200, 71] width 18 height 18
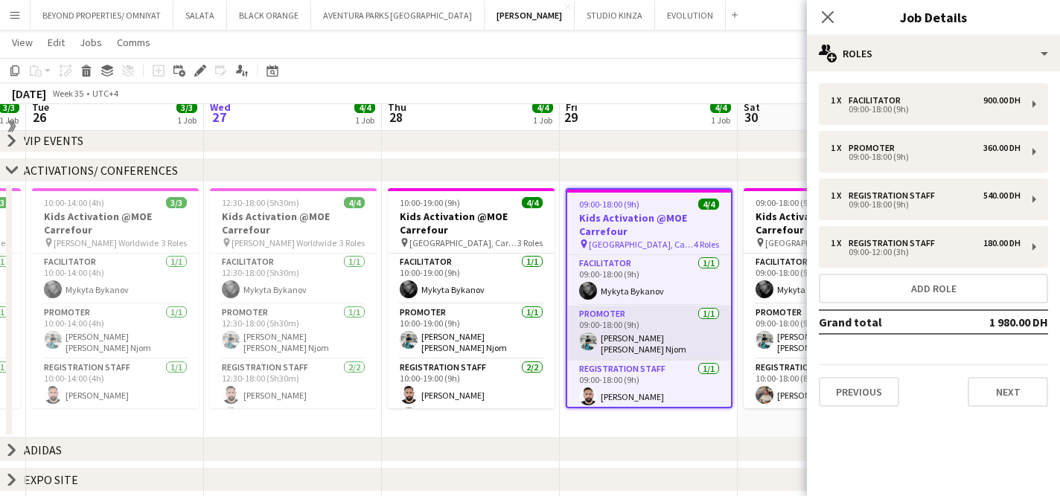
scroll to position [71, 0]
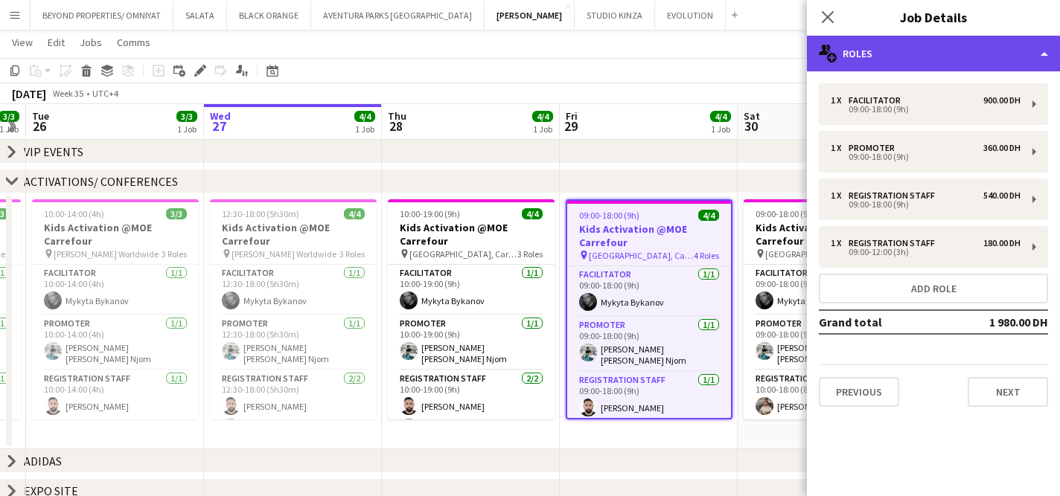
click at [932, 51] on div "multiple-users-add Roles" at bounding box center [933, 54] width 253 height 36
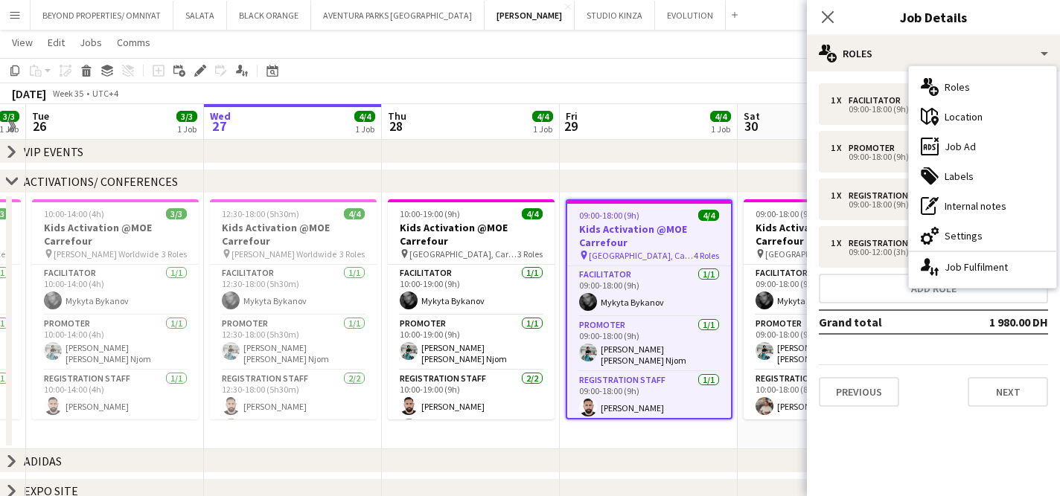
click at [735, 158] on div "chevron-right VIP EVENTS" at bounding box center [530, 152] width 1060 height 24
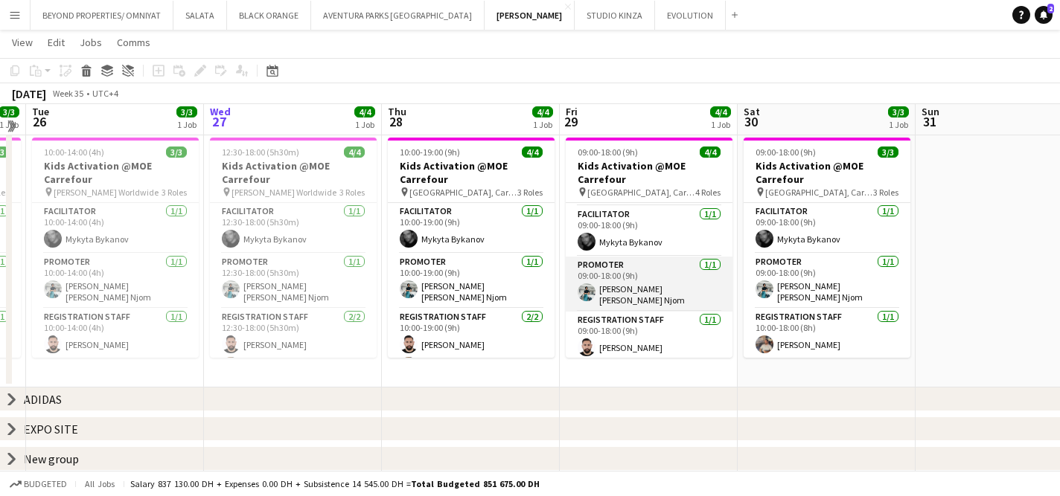
scroll to position [94, 0]
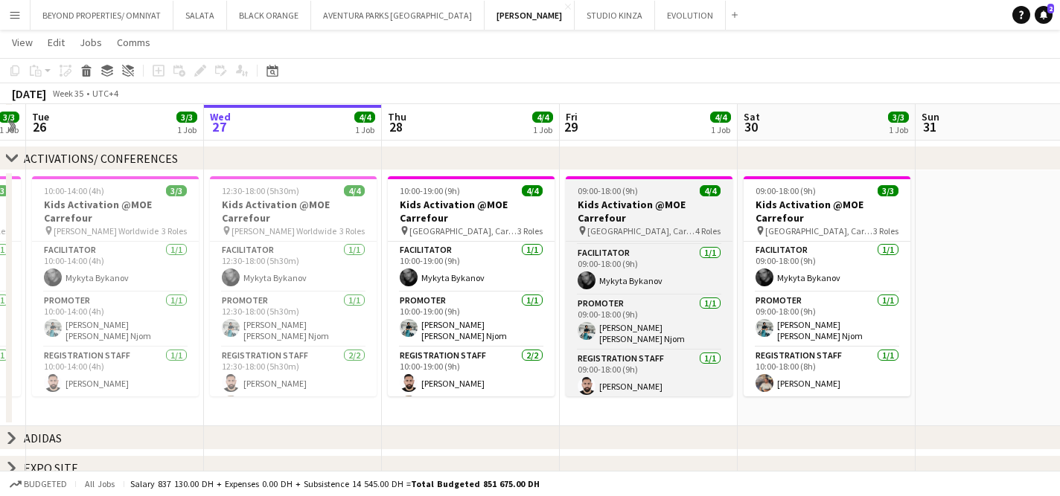
click at [669, 208] on h3 "Kids Activation @MOE Carrefour" at bounding box center [648, 211] width 167 height 27
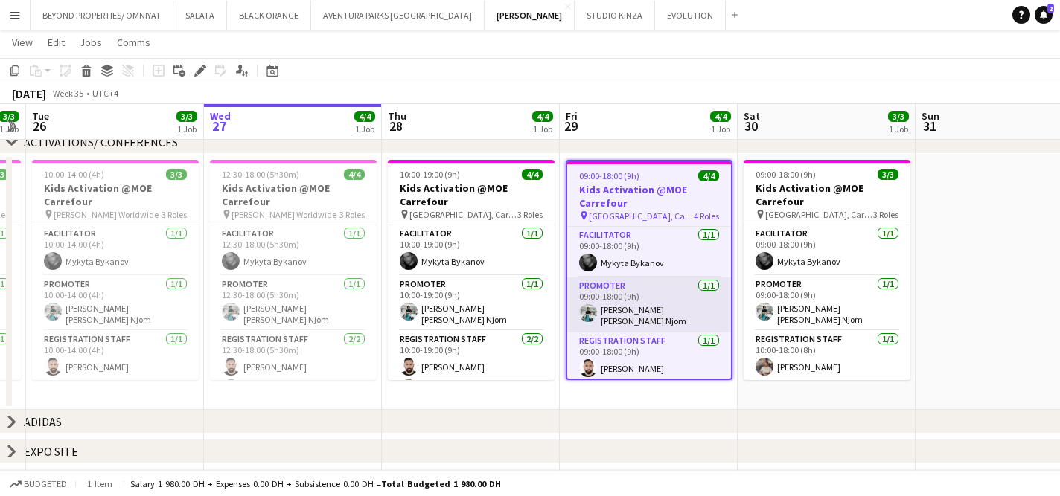
scroll to position [115, 0]
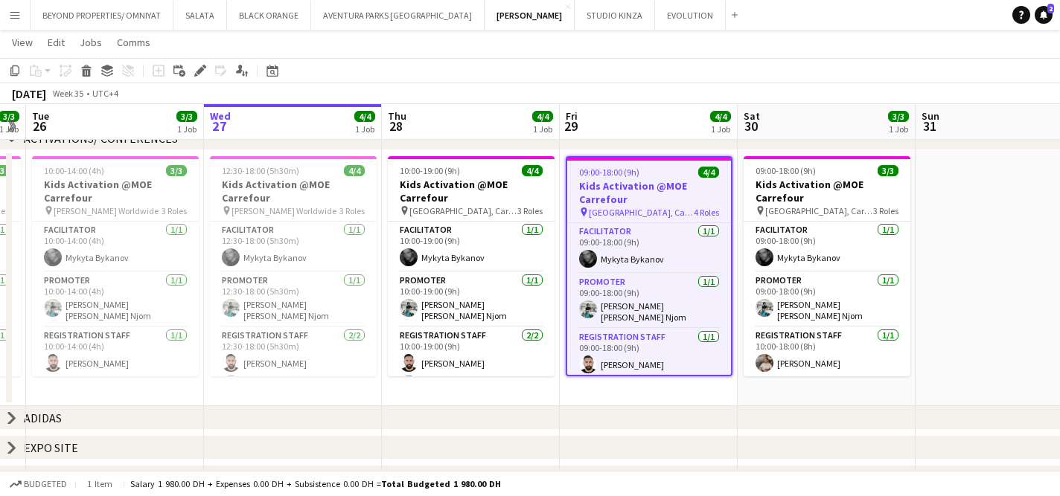
click at [683, 432] on div "09:00-17:00 (8h) 3/3 Kids Activation @MOE Carrefour pin [PERSON_NAME] Worldwide…" at bounding box center [648, 271] width 1956 height 438
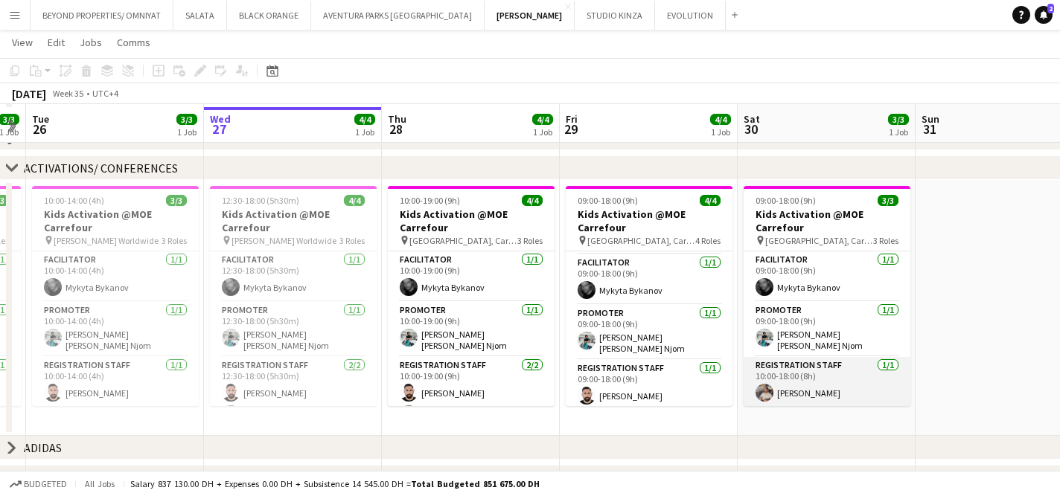
scroll to position [88, 0]
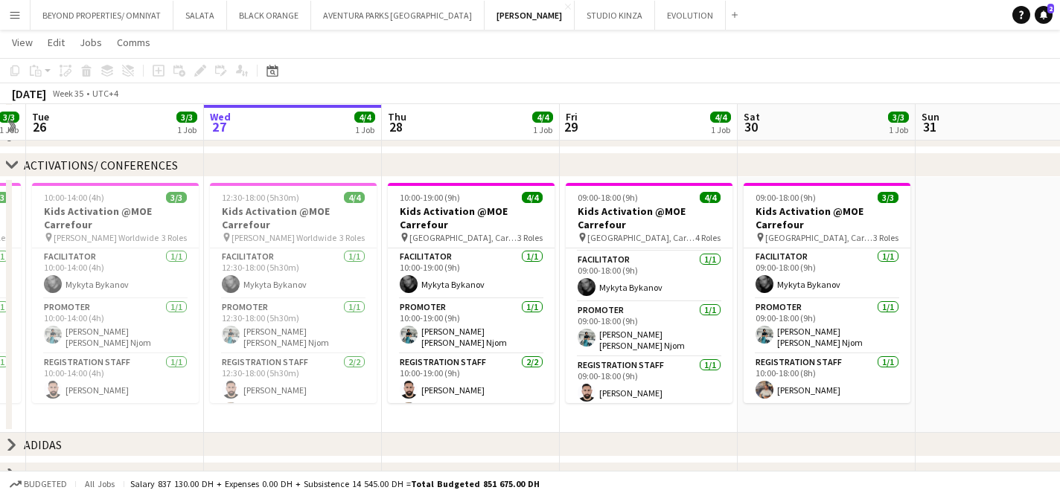
click at [986, 280] on app-date-cell at bounding box center [1004, 305] width 178 height 256
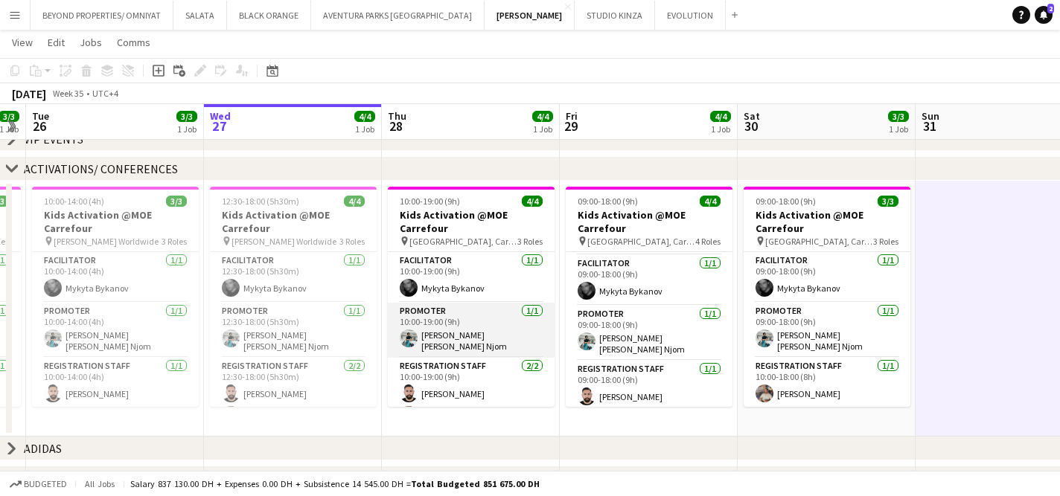
scroll to position [19, 0]
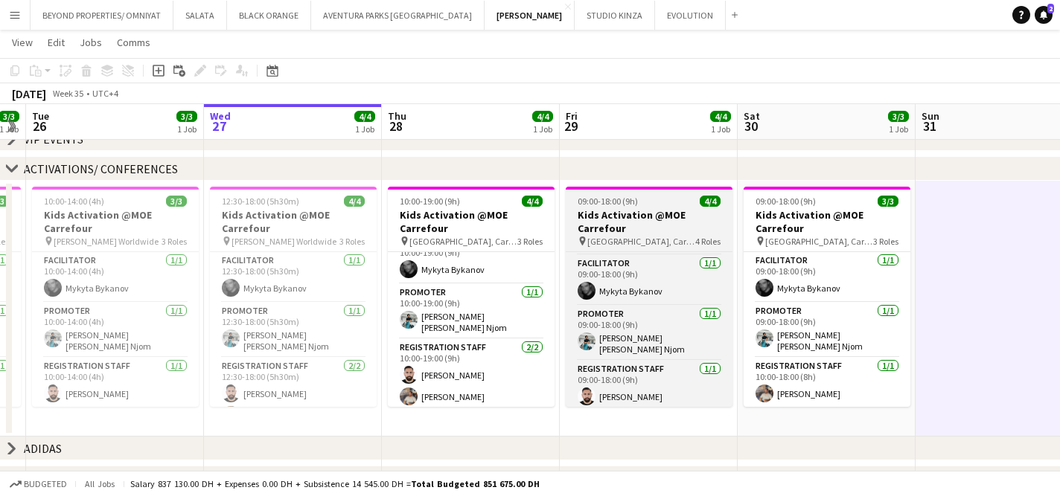
click at [618, 220] on h3 "Kids Activation @MOE Carrefour" at bounding box center [648, 221] width 167 height 27
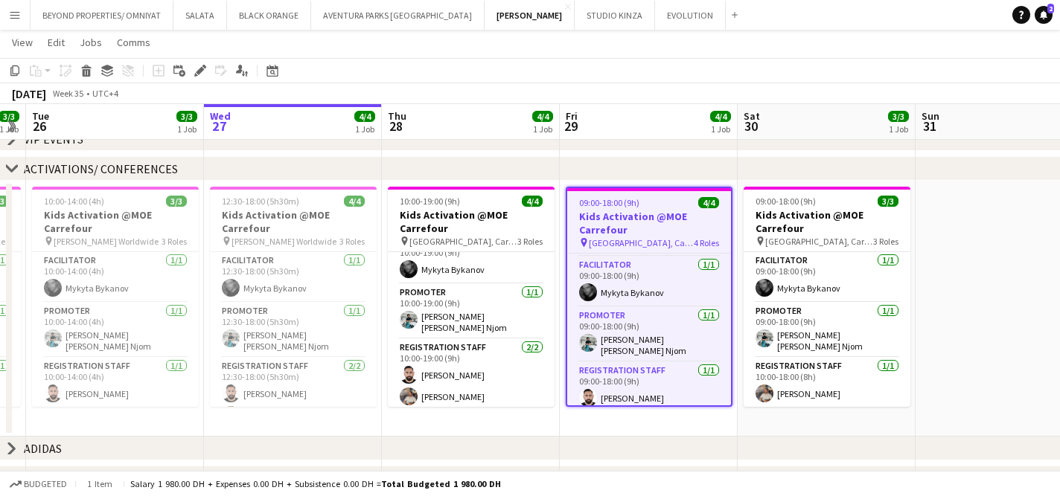
scroll to position [51, 0]
click at [198, 72] on icon at bounding box center [200, 71] width 8 height 8
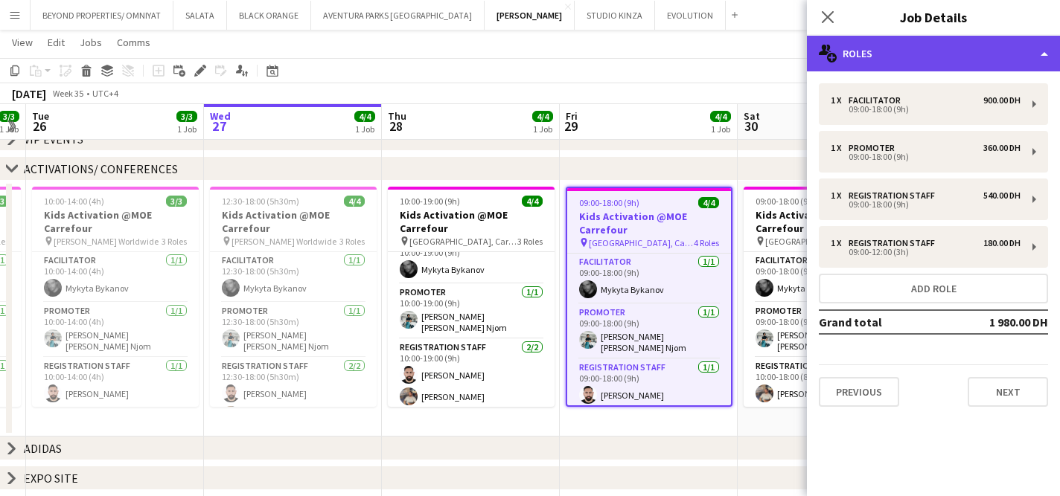
click at [914, 50] on div "multiple-users-add Roles" at bounding box center [933, 54] width 253 height 36
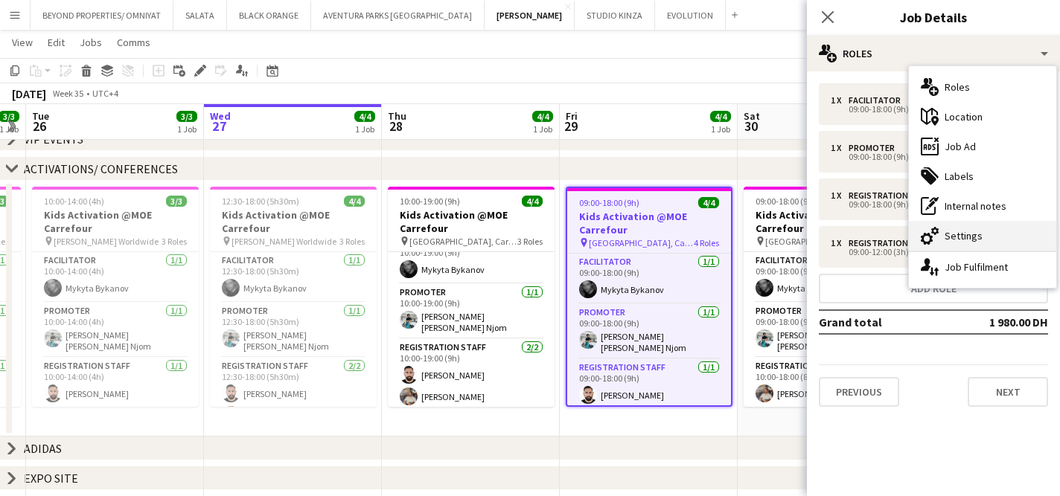
click at [999, 238] on div "cog-double-3 Settings" at bounding box center [982, 236] width 147 height 30
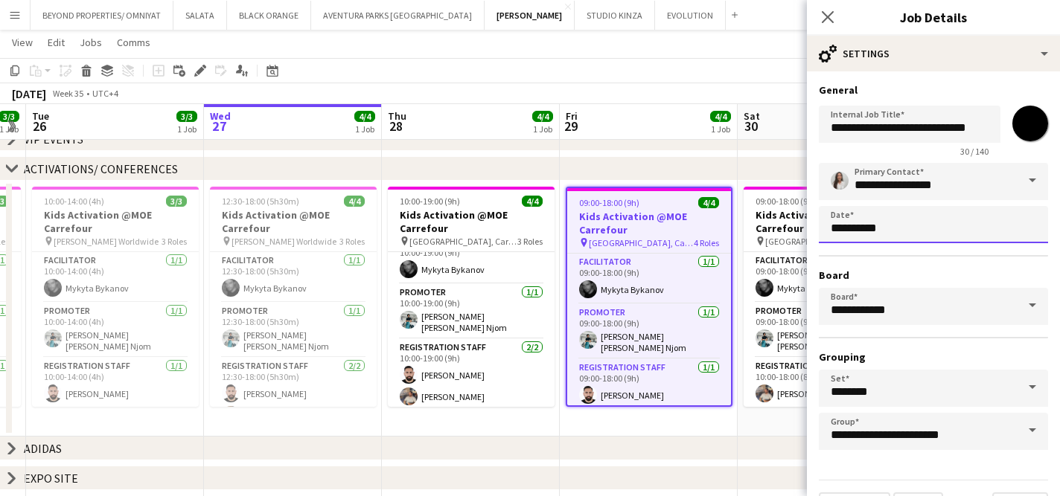
scroll to position [0, 0]
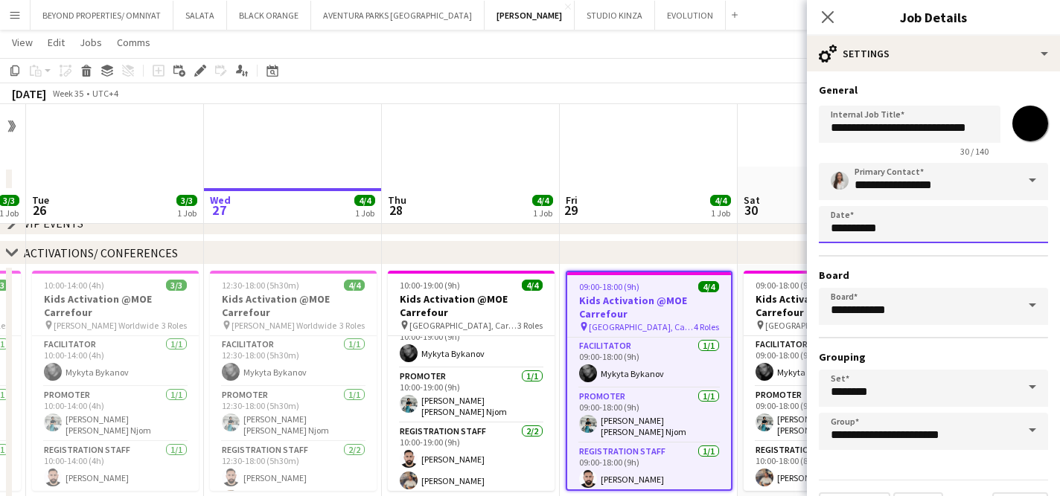
click at [907, 225] on body "Menu Boards Boards Boards All jobs Status Workforce Workforce My Workforce Recr…" at bounding box center [530, 314] width 1060 height 629
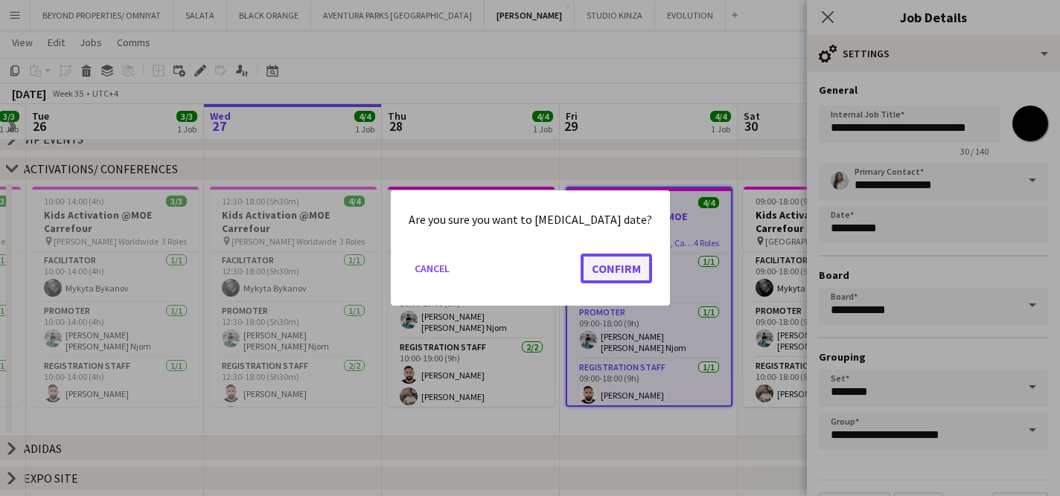
click at [627, 272] on button "Confirm" at bounding box center [615, 269] width 71 height 30
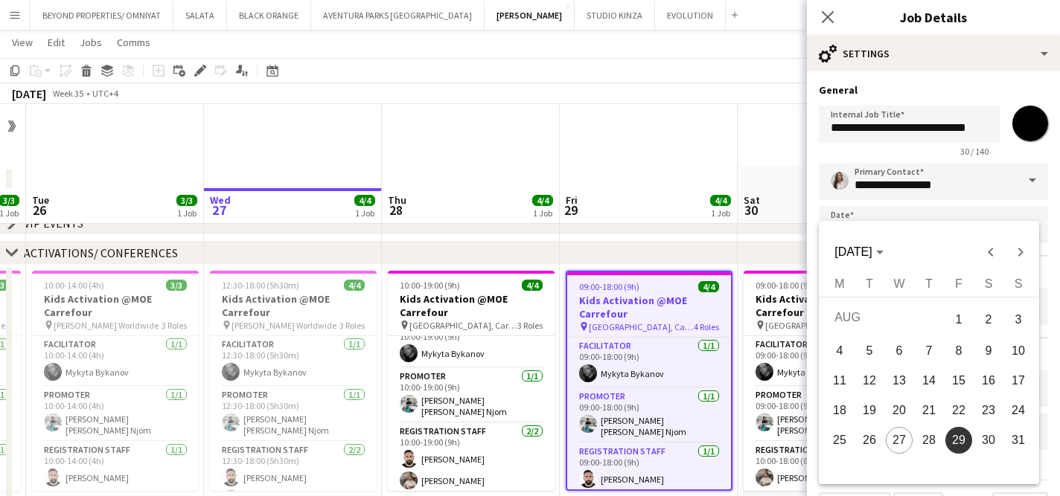
scroll to position [84, 0]
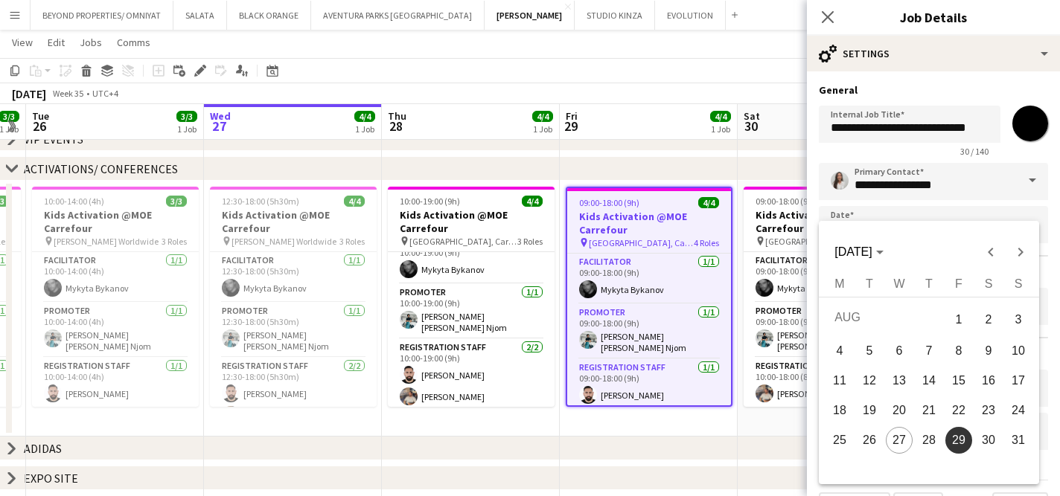
click at [1016, 435] on span "31" at bounding box center [1018, 440] width 27 height 27
type input "**********"
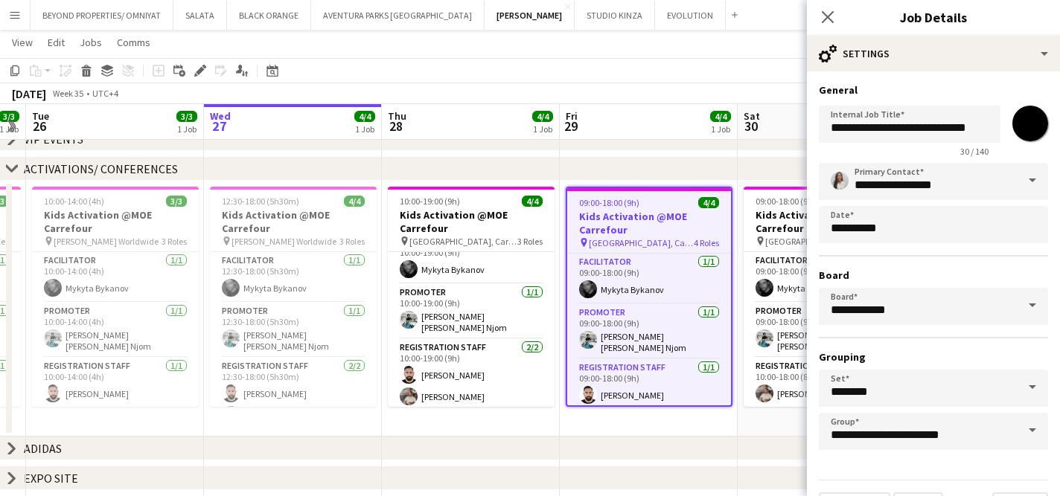
click at [755, 173] on div "chevron-right ACTIVATIONS/ CONFERENCES" at bounding box center [530, 169] width 1060 height 24
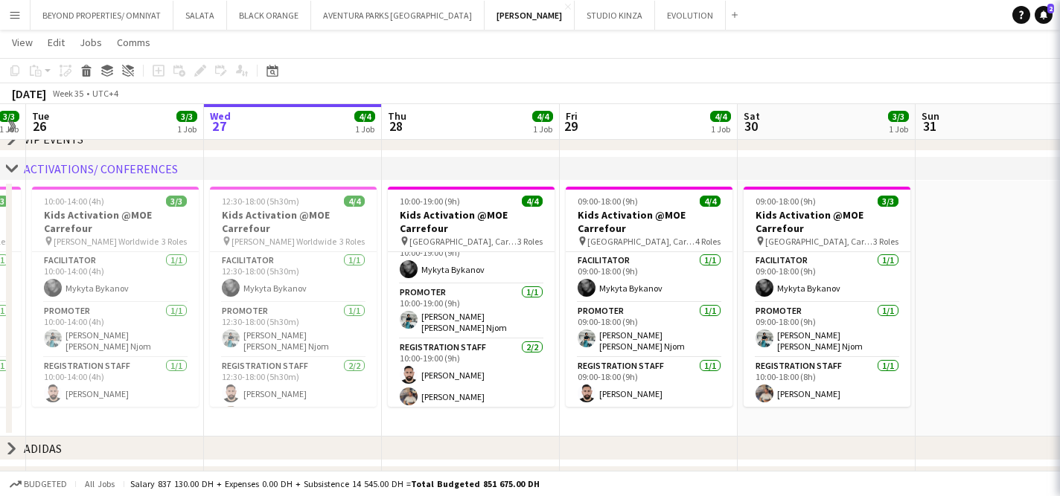
scroll to position [0, 0]
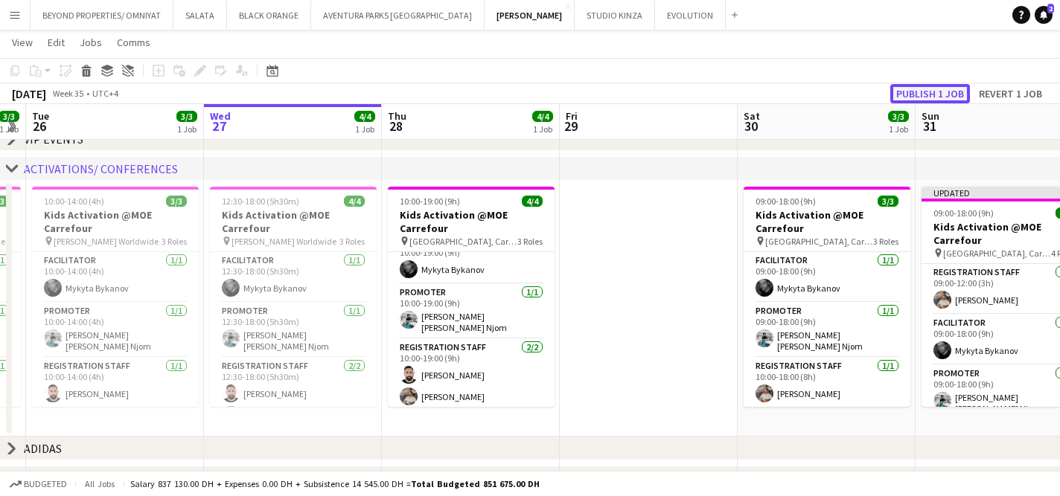
click at [924, 89] on button "Publish 1 job" at bounding box center [930, 93] width 80 height 19
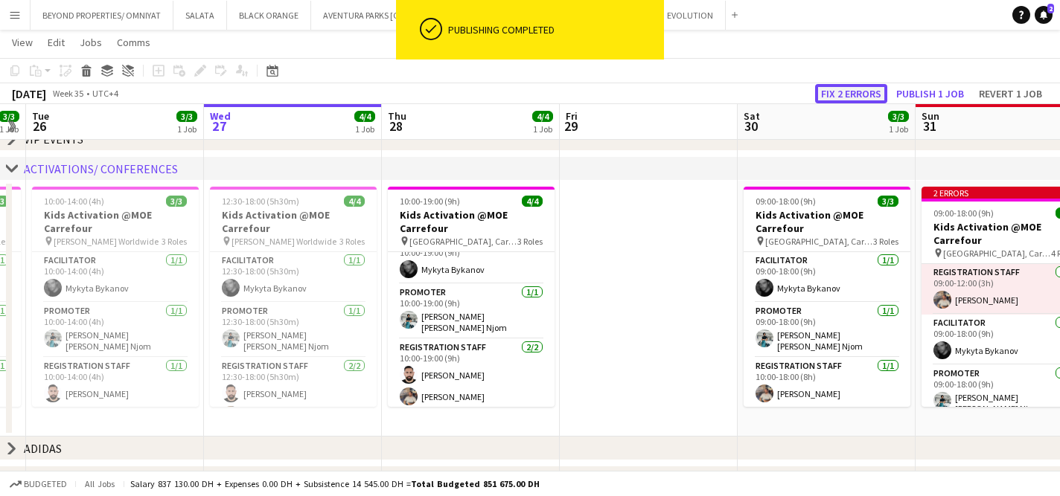
click at [868, 95] on button "Fix 2 errors" at bounding box center [851, 93] width 72 height 19
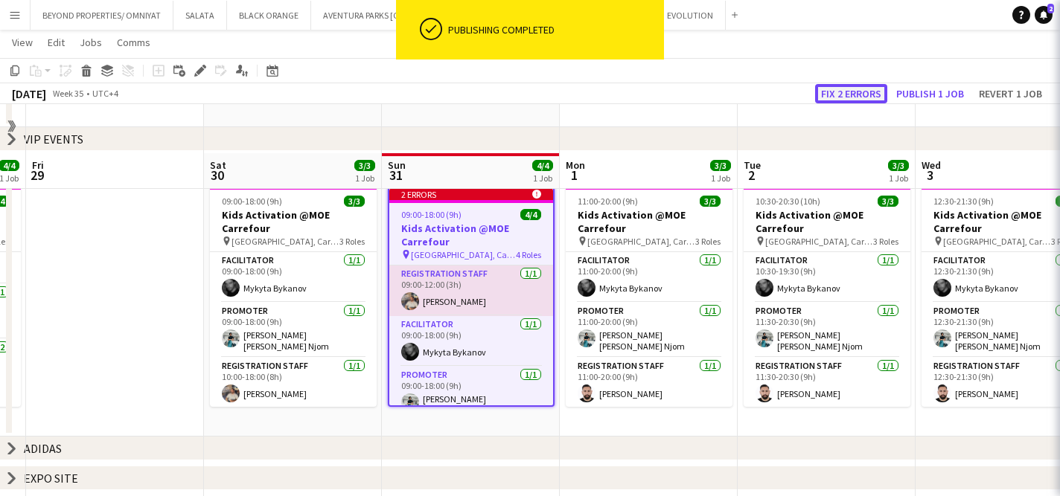
scroll to position [0, 512]
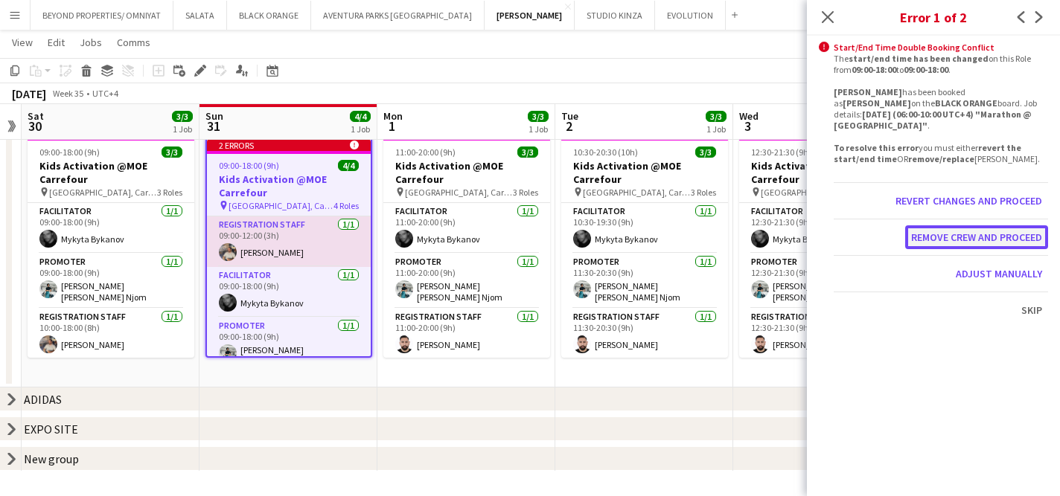
click at [970, 232] on button "Remove crew and proceed" at bounding box center [976, 237] width 143 height 24
click at [948, 229] on button "Remove crew and proceed" at bounding box center [976, 237] width 143 height 24
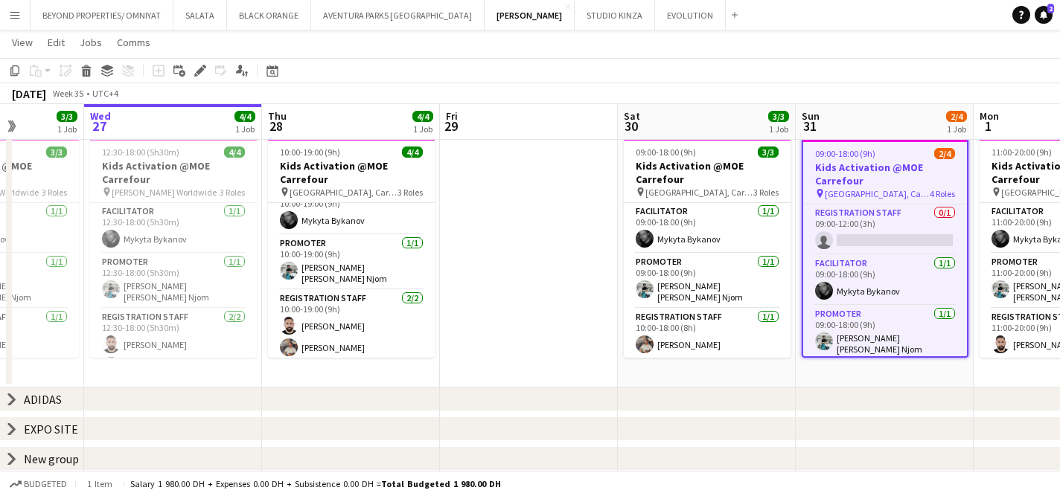
scroll to position [0, 449]
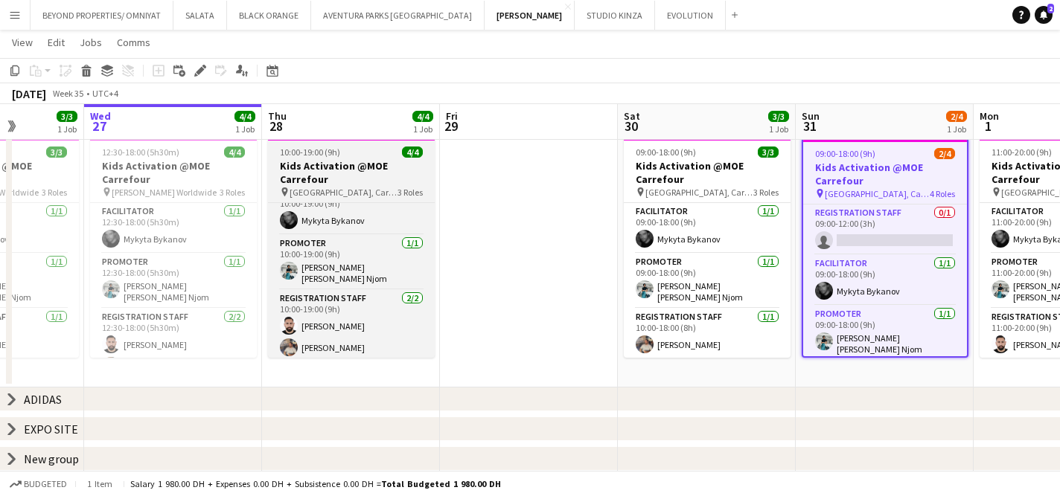
click at [363, 169] on h3 "Kids Activation @MOE Carrefour" at bounding box center [351, 172] width 167 height 27
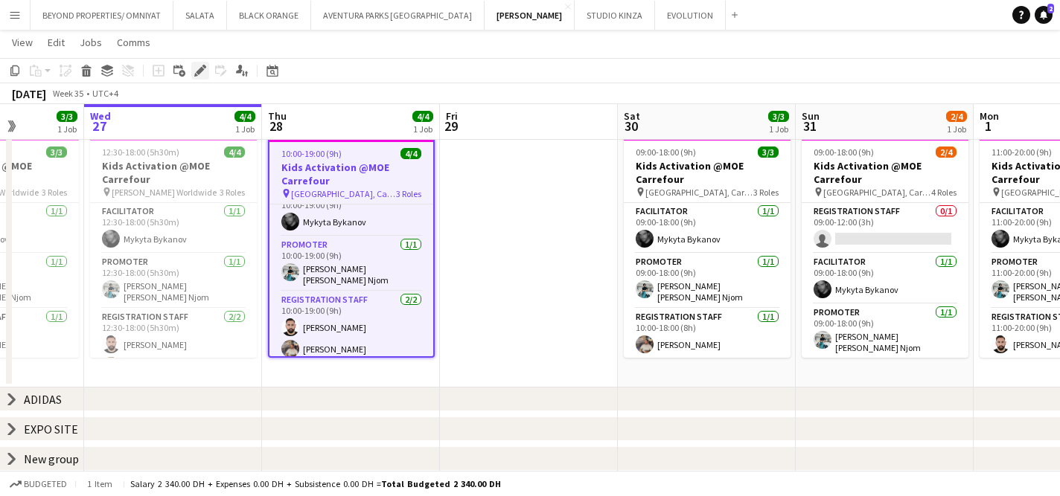
click at [199, 71] on icon at bounding box center [200, 71] width 8 height 8
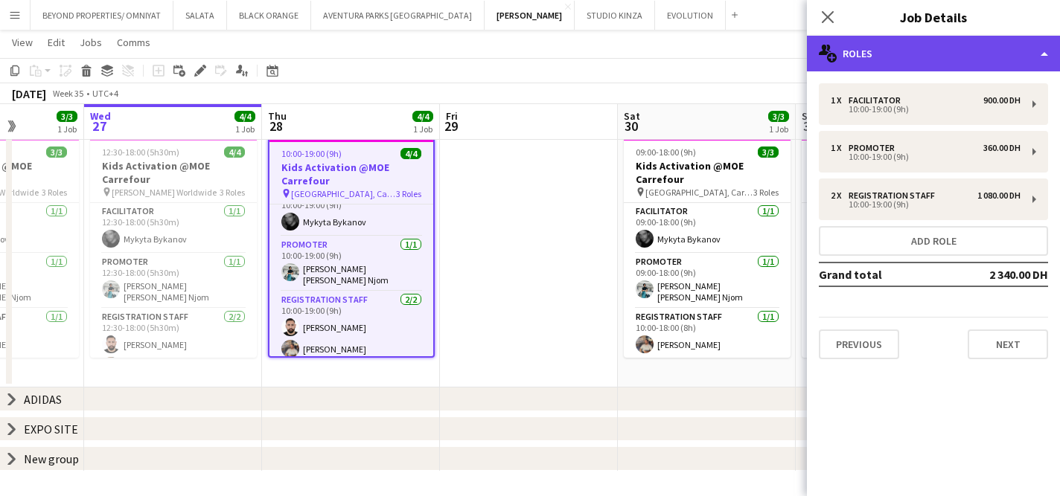
click at [960, 53] on div "multiple-users-add Roles" at bounding box center [933, 54] width 253 height 36
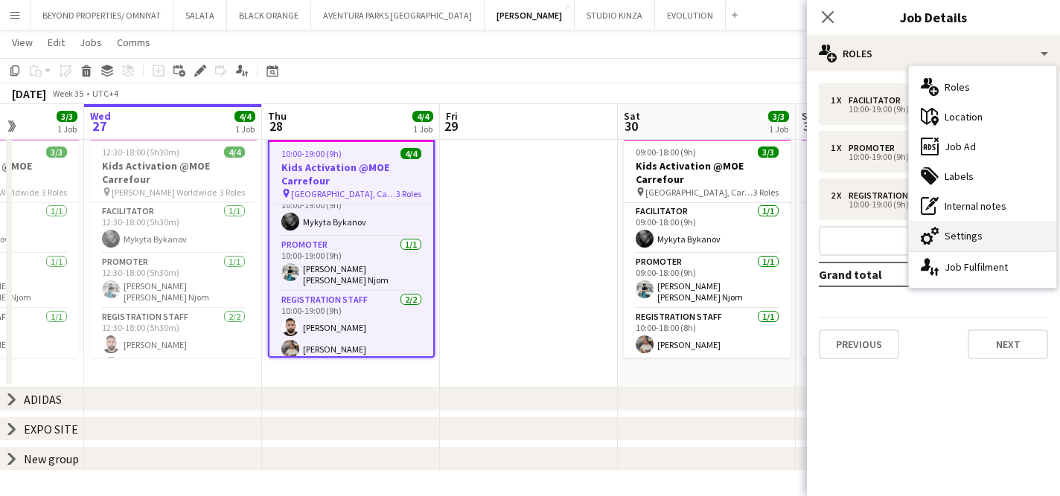
click at [985, 231] on div "cog-double-3 Settings" at bounding box center [982, 236] width 147 height 30
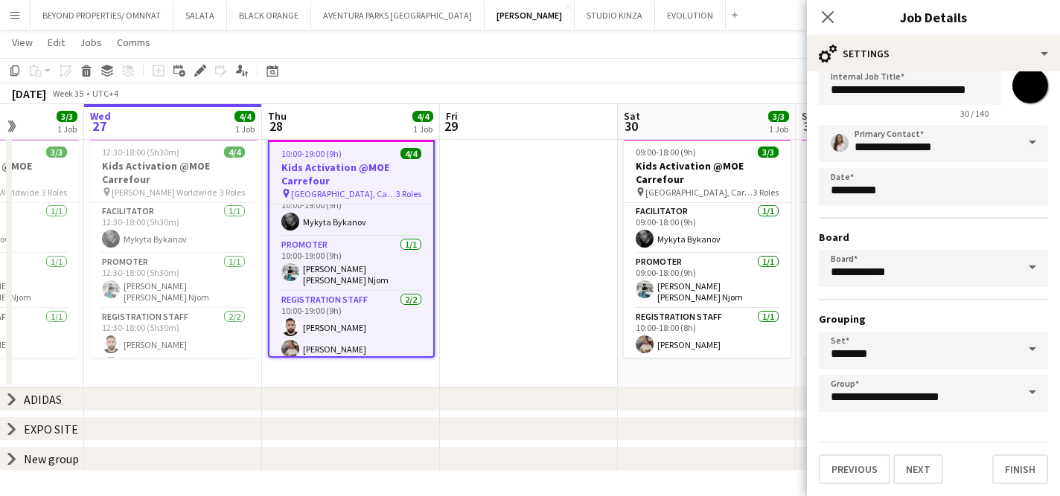
scroll to position [0, 0]
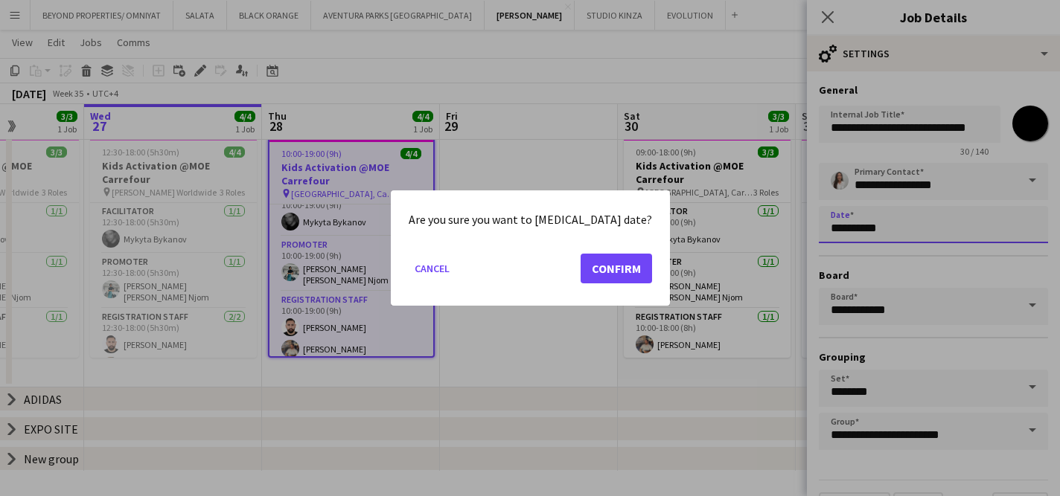
click at [903, 233] on body "Menu Boards Boards Boards All jobs Status Workforce Workforce My Workforce Recr…" at bounding box center [530, 181] width 1060 height 629
click at [593, 266] on button "Confirm" at bounding box center [615, 269] width 71 height 30
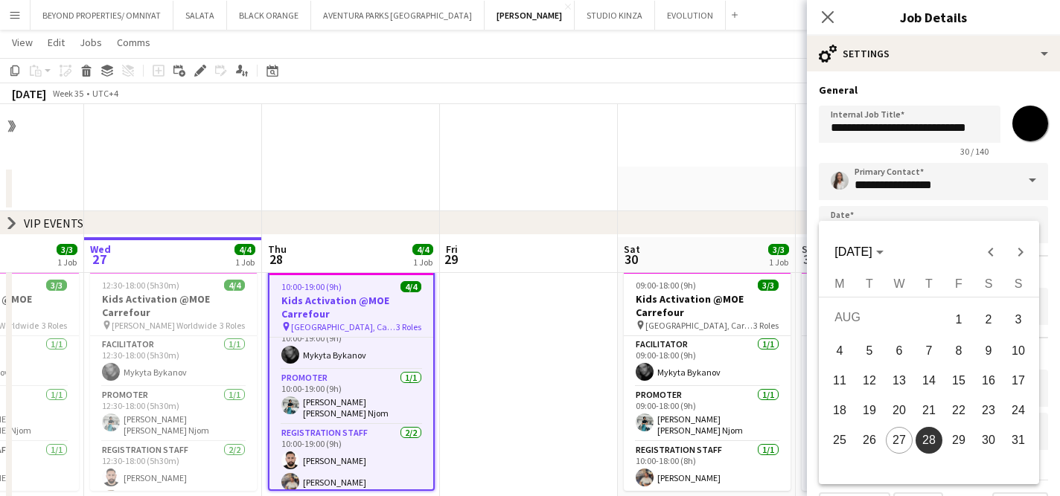
scroll to position [133, 0]
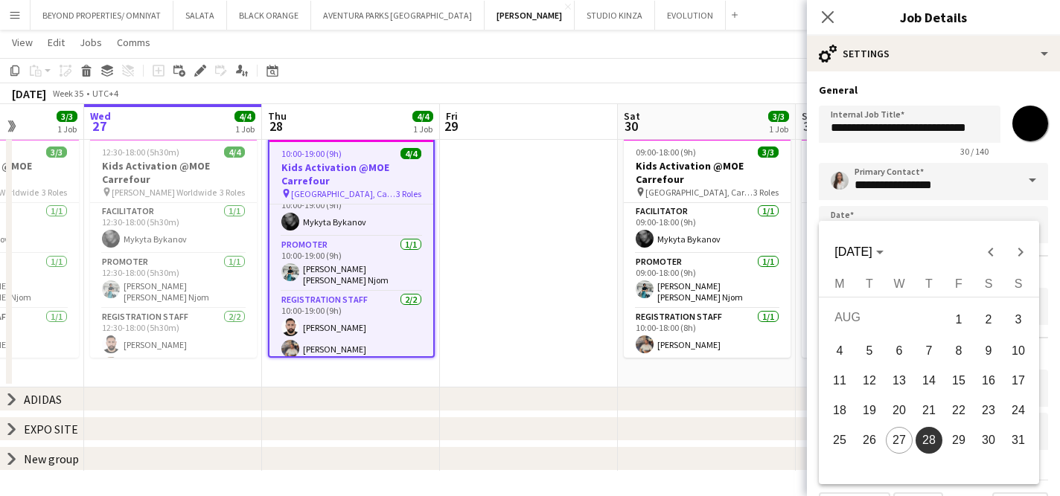
click at [956, 445] on span "29" at bounding box center [958, 440] width 27 height 27
type input "**********"
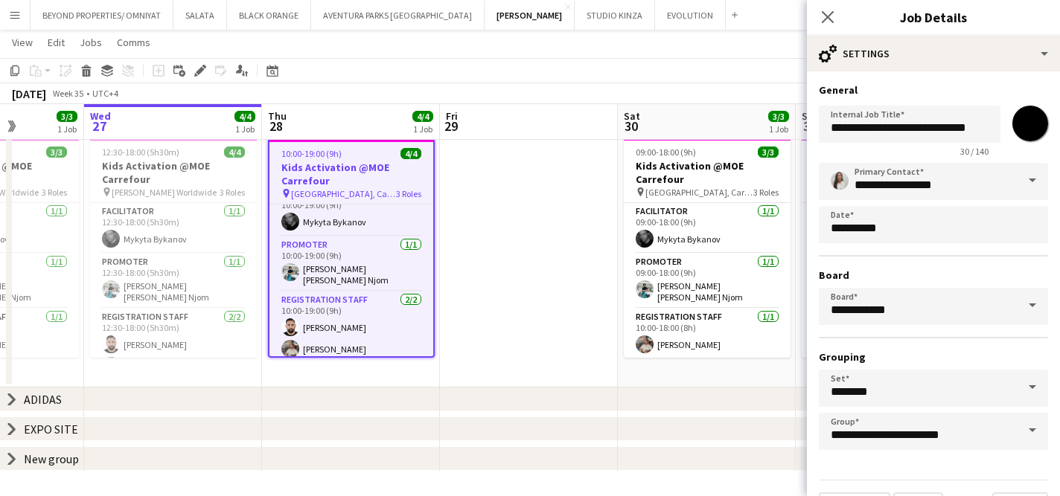
scroll to position [38, 0]
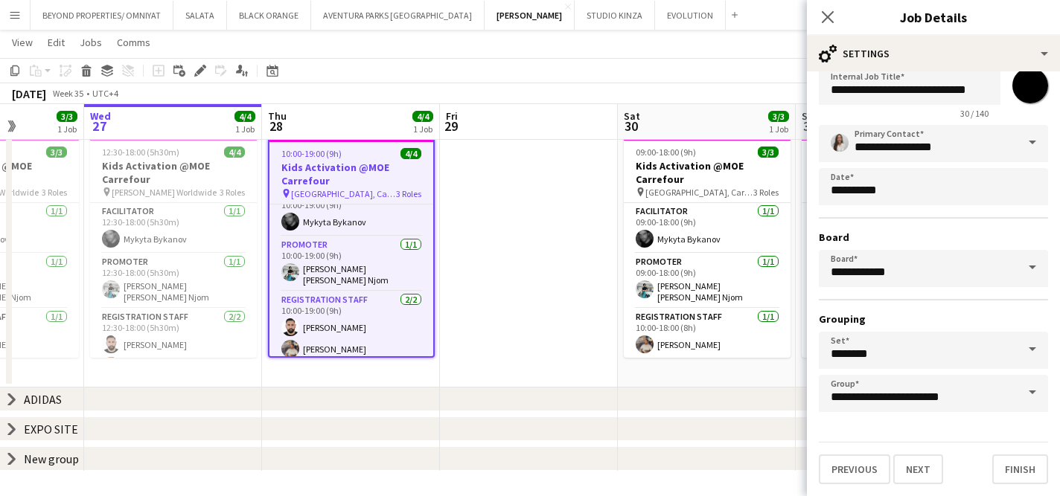
click at [555, 374] on app-date-cell at bounding box center [529, 260] width 178 height 256
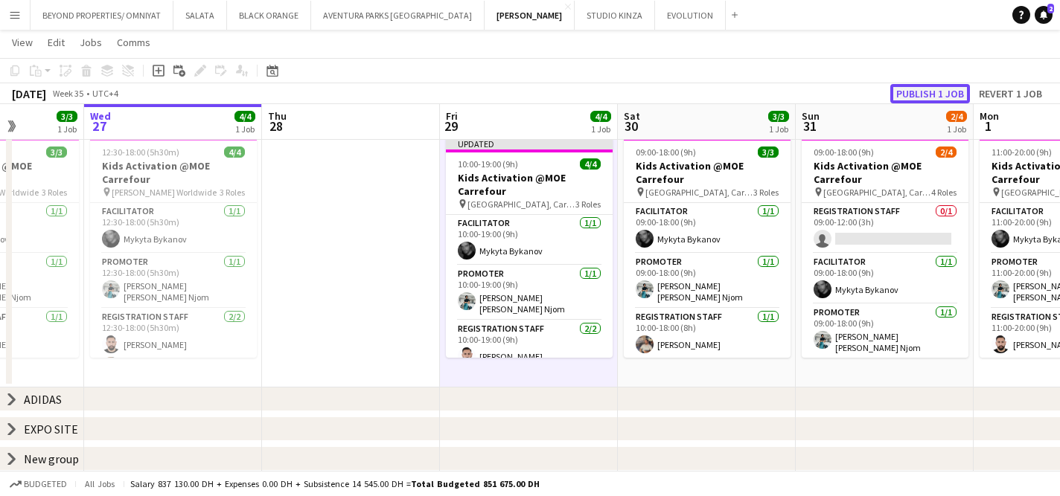
click at [936, 87] on button "Publish 1 job" at bounding box center [930, 93] width 80 height 19
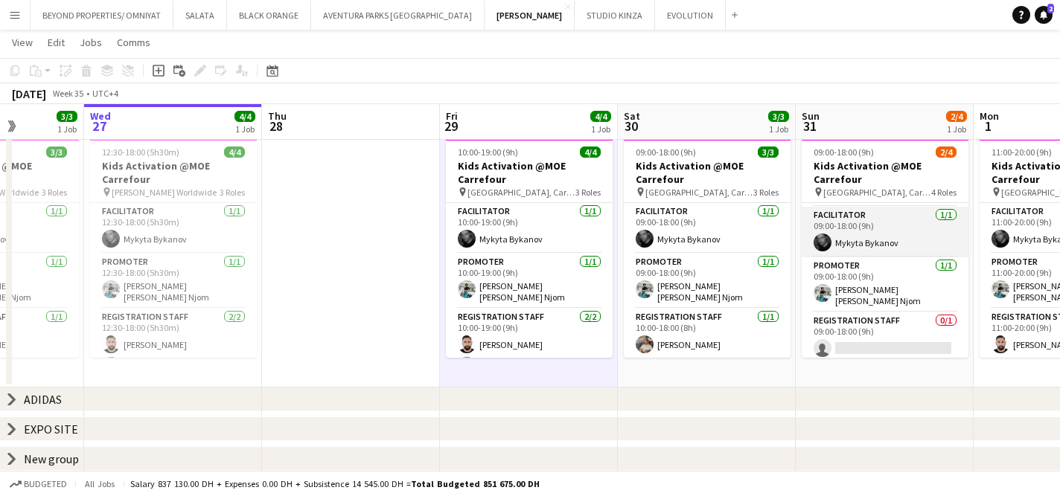
scroll to position [48, 0]
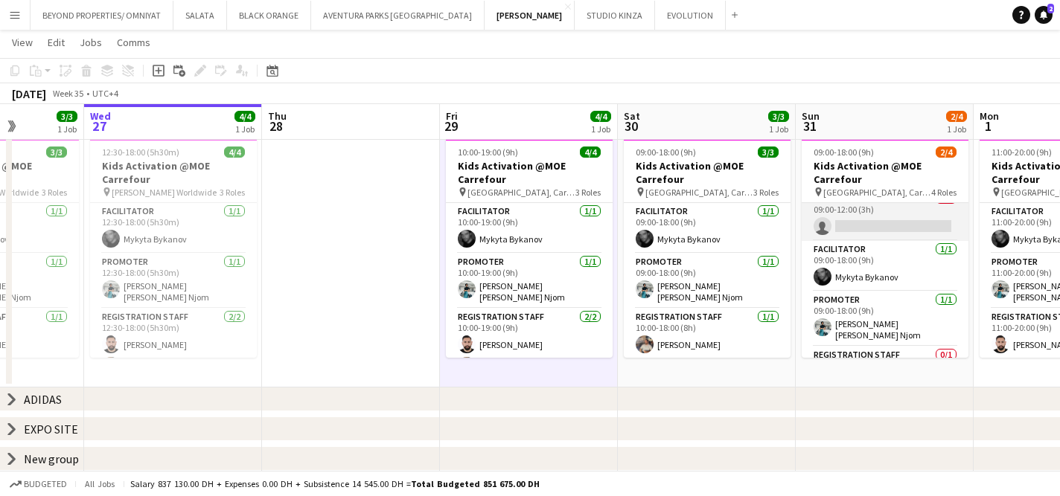
click at [875, 219] on app-card-role "Registration Staff 0/1 09:00-12:00 (3h) single-neutral-actions" at bounding box center [884, 215] width 167 height 51
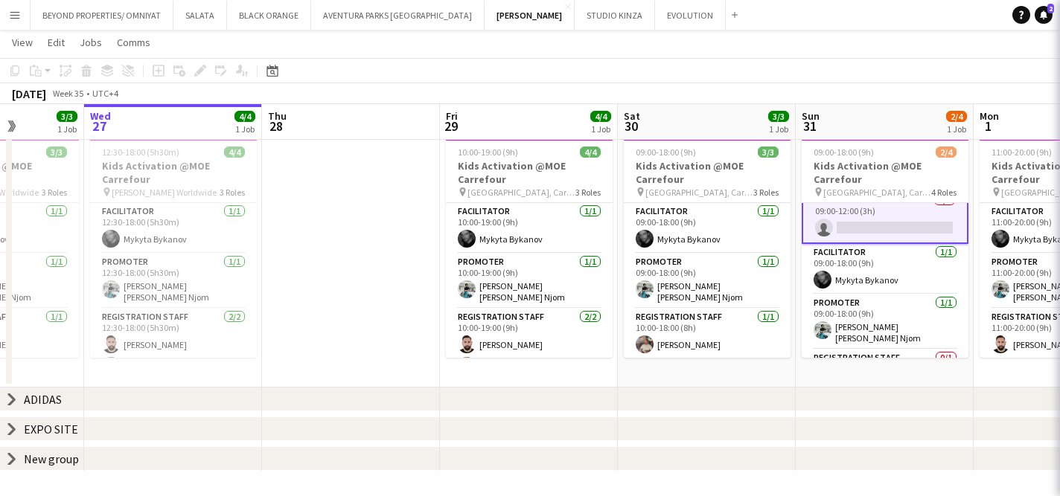
scroll to position [14, 0]
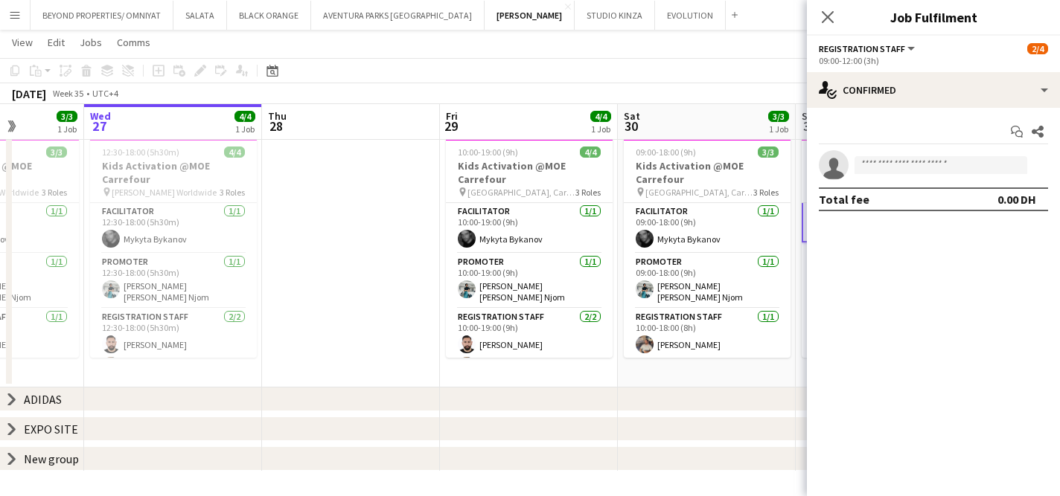
click at [903, 58] on div "09:00-12:00 (3h)" at bounding box center [932, 60] width 229 height 11
click at [757, 78] on app-toolbar "Copy Paste Paste Command V Paste with crew Command Shift V Paste linked Job [GE…" at bounding box center [530, 70] width 1060 height 25
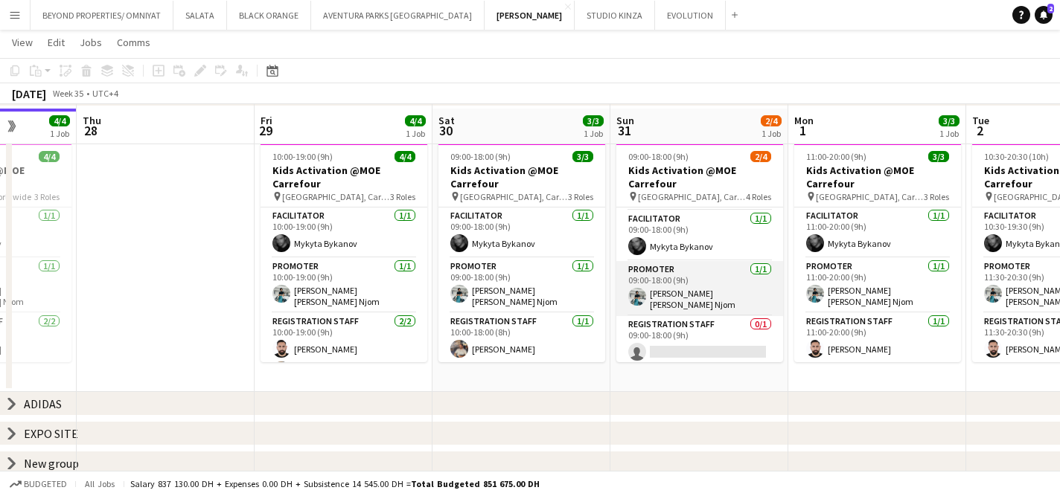
scroll to position [133, 0]
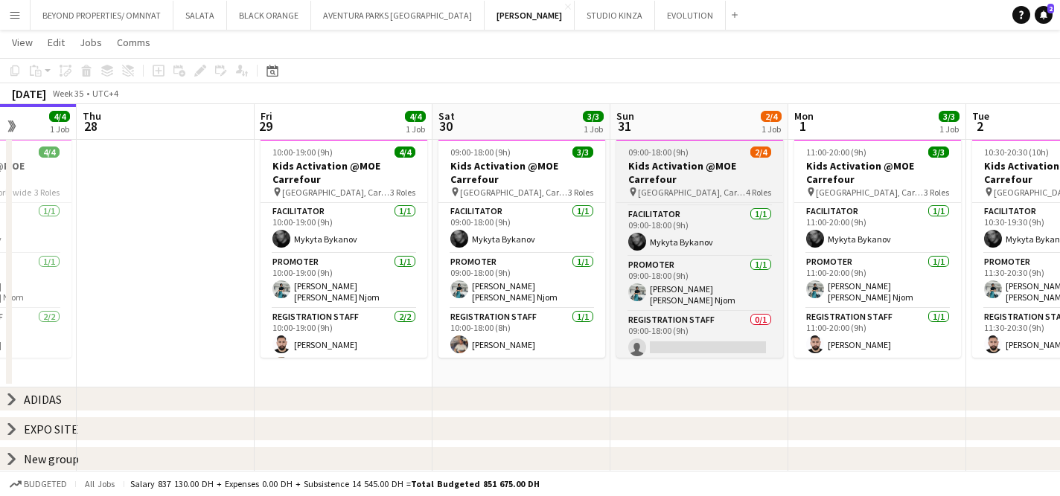
click at [687, 162] on h3 "Kids Activation @MOE Carrefour" at bounding box center [699, 172] width 167 height 27
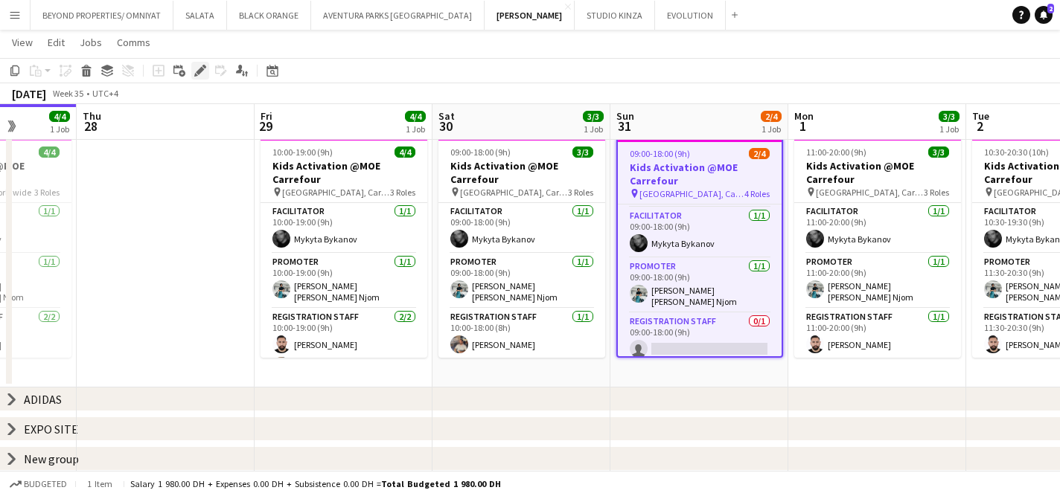
click at [202, 74] on icon "Edit" at bounding box center [200, 71] width 12 height 12
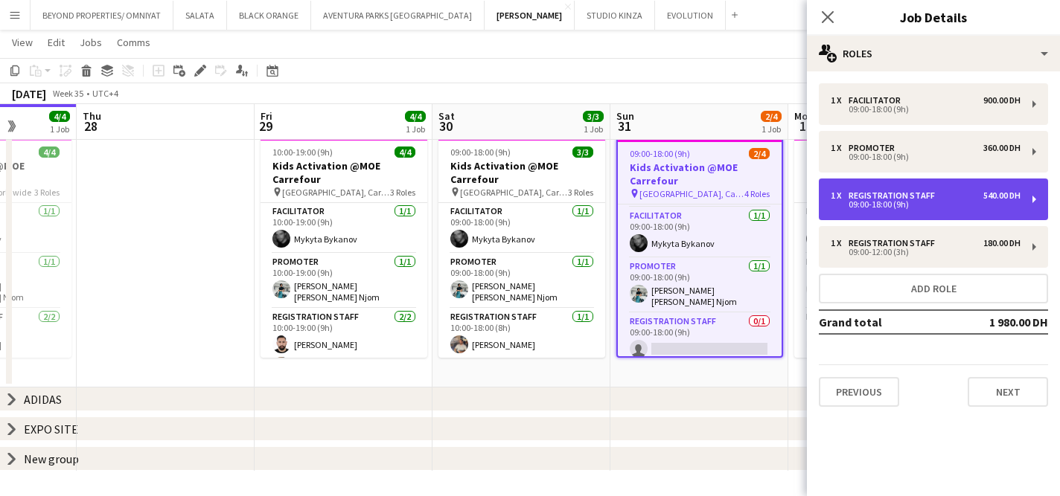
click at [942, 194] on div "1 x Registration Staff 540.00 DH" at bounding box center [925, 195] width 190 height 10
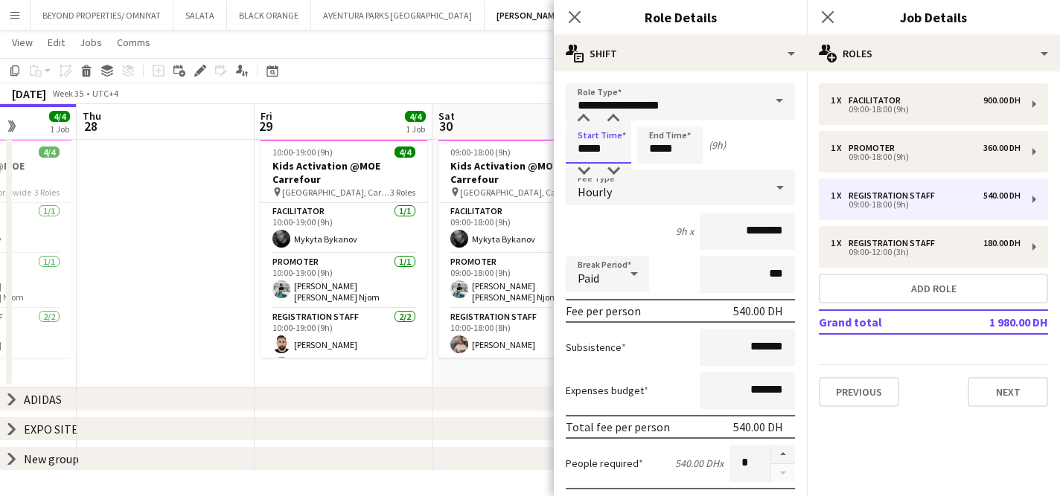
drag, startPoint x: 592, startPoint y: 146, endPoint x: 577, endPoint y: 147, distance: 15.0
click at [577, 147] on input "*****" at bounding box center [597, 144] width 65 height 37
drag, startPoint x: 611, startPoint y: 153, endPoint x: 569, endPoint y: 153, distance: 41.7
click at [569, 153] on input "*****" at bounding box center [597, 144] width 65 height 37
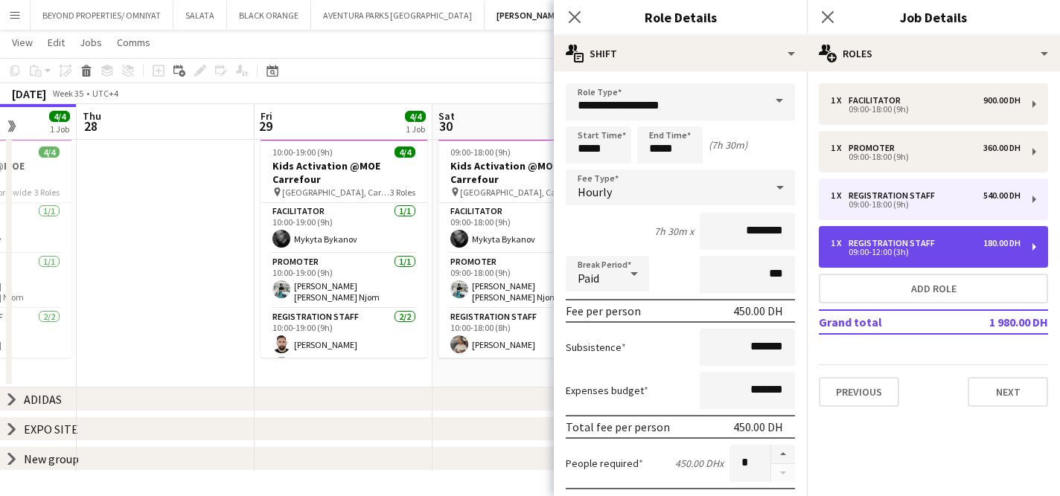
click at [905, 249] on div "09:00-12:00 (3h)" at bounding box center [925, 252] width 190 height 7
type input "*****"
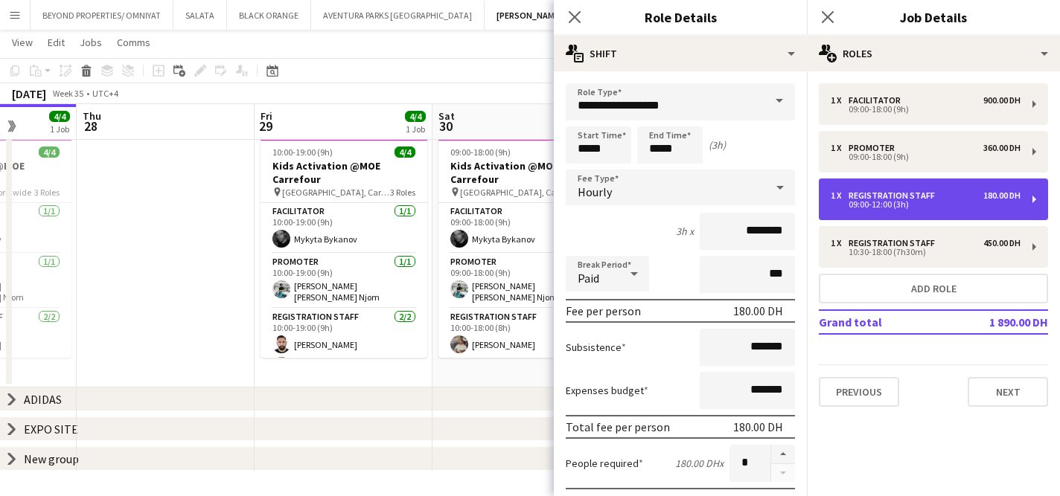
click at [901, 204] on div "09:00-12:00 (3h)" at bounding box center [925, 204] width 190 height 7
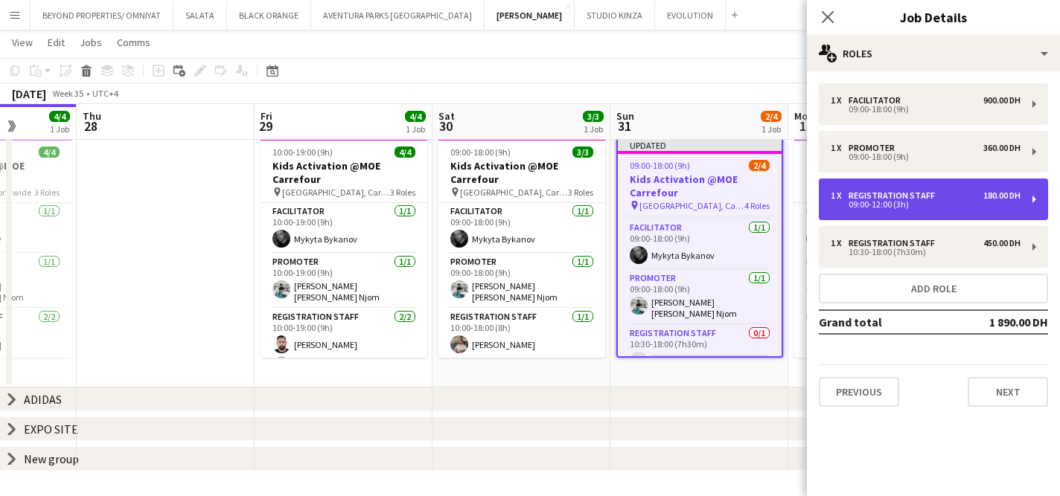
click at [869, 193] on div "Registration Staff" at bounding box center [894, 195] width 92 height 10
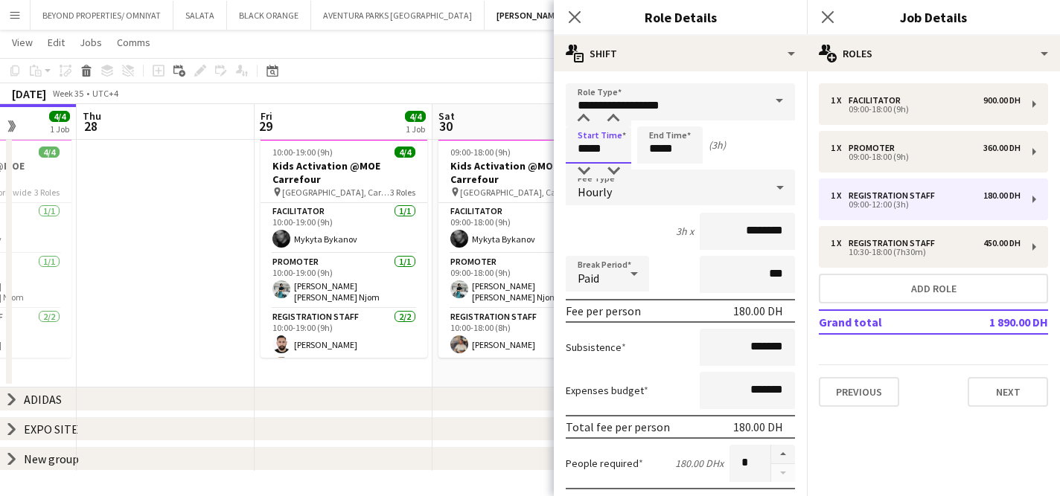
drag, startPoint x: 609, startPoint y: 150, endPoint x: 568, endPoint y: 149, distance: 41.7
click at [568, 149] on input "*****" at bounding box center [597, 144] width 65 height 37
type input "*****"
click at [469, 386] on app-date-cell "09:00-18:00 (9h) 3/3 Kids Activation @MOE Carrefour pin [GEOGRAPHIC_DATA], Carr…" at bounding box center [521, 260] width 178 height 256
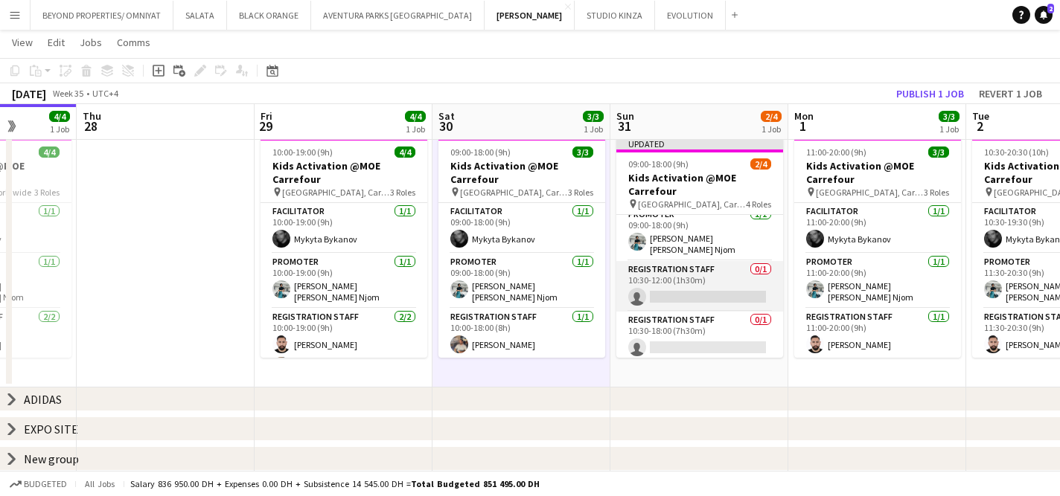
click at [685, 281] on app-card-role "Registration Staff 0/1 10:30-12:00 (1h30m) single-neutral-actions" at bounding box center [699, 286] width 167 height 51
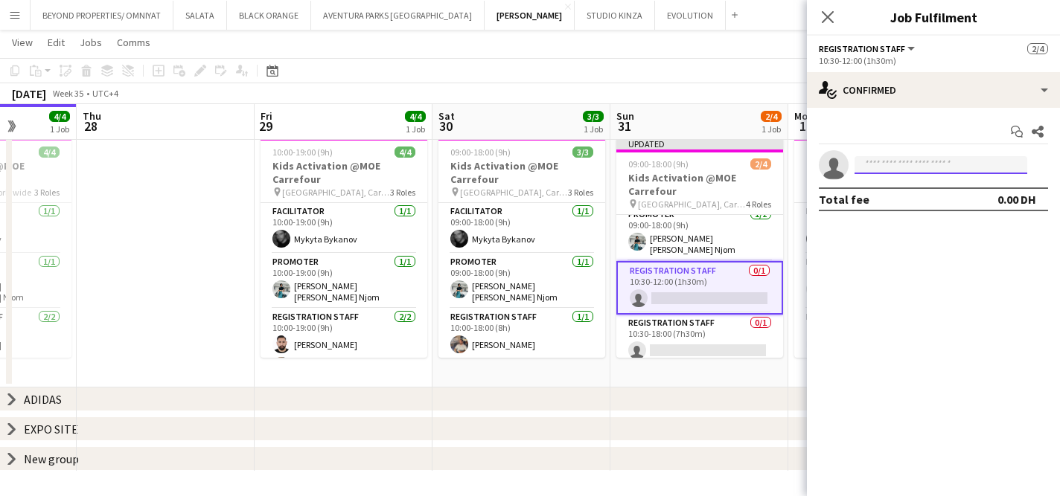
click at [926, 161] on input at bounding box center [940, 165] width 173 height 18
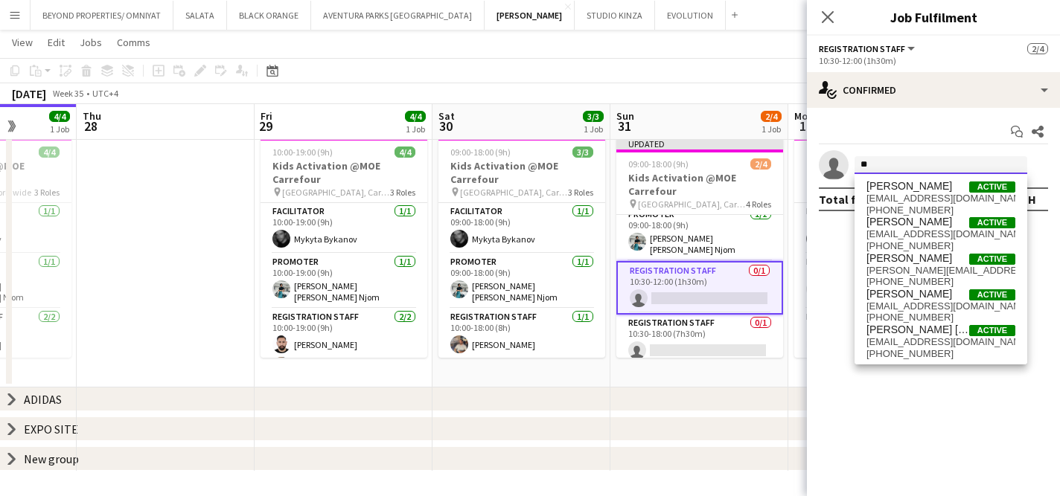
type input "*"
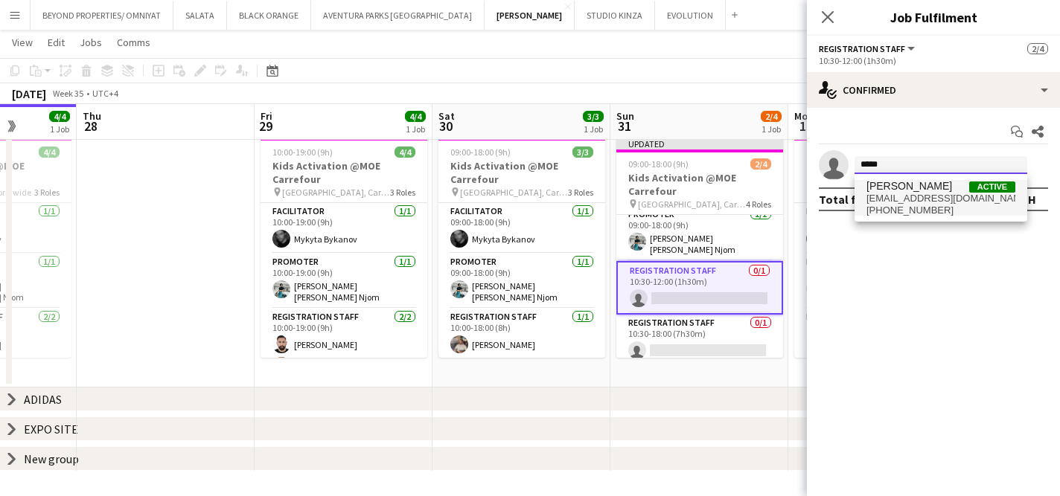
type input "*****"
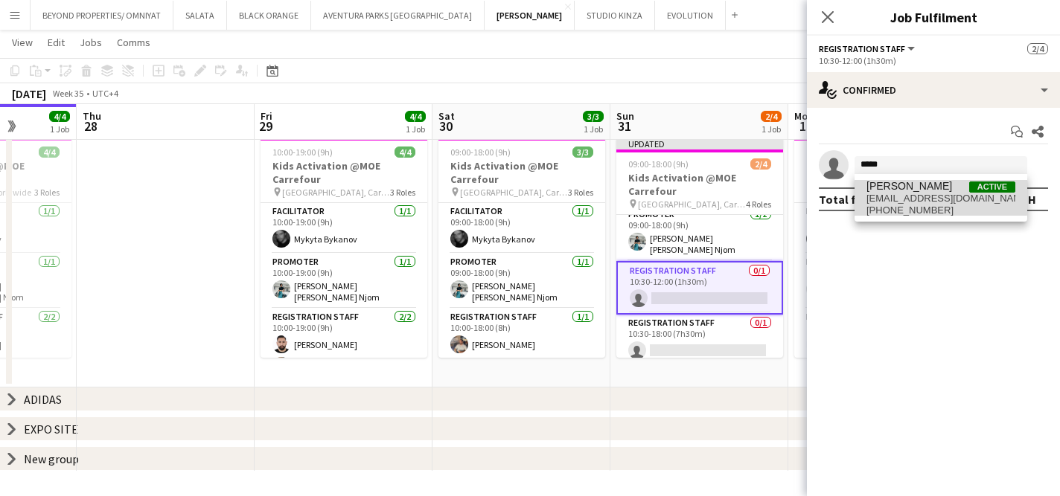
click at [911, 196] on span "[EMAIL_ADDRESS][DOMAIN_NAME]" at bounding box center [940, 199] width 149 height 12
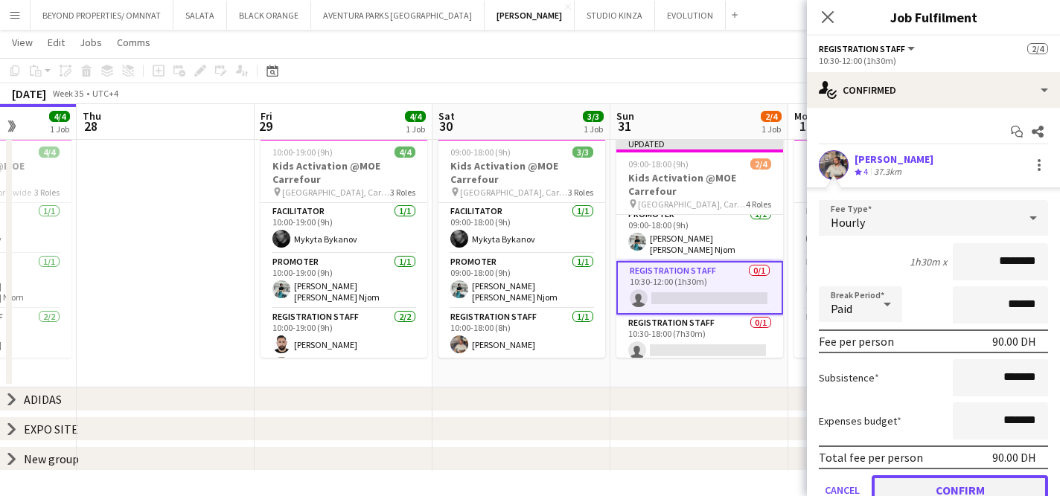
click at [932, 486] on button "Confirm" at bounding box center [959, 490] width 176 height 30
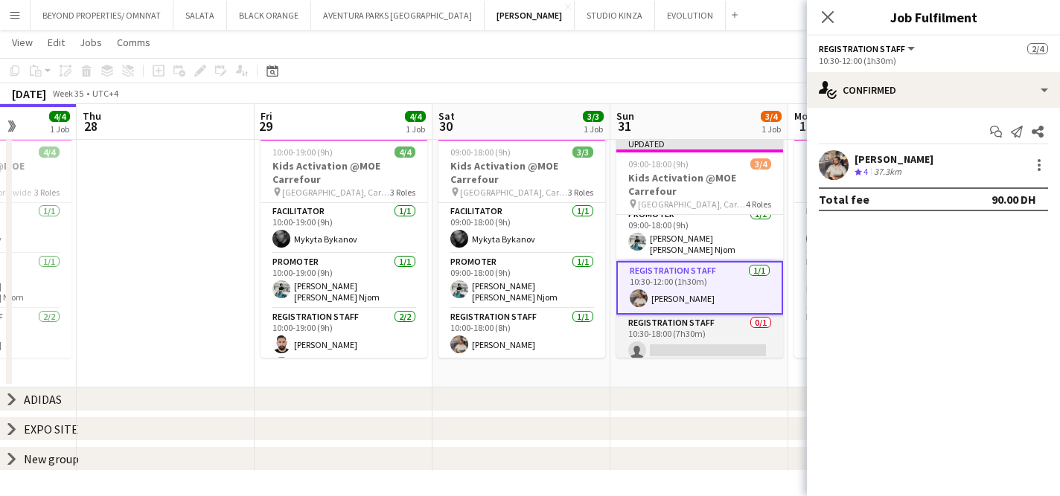
click at [720, 338] on app-card-role "Registration Staff 0/1 10:30-18:00 (7h30m) single-neutral-actions" at bounding box center [699, 340] width 167 height 51
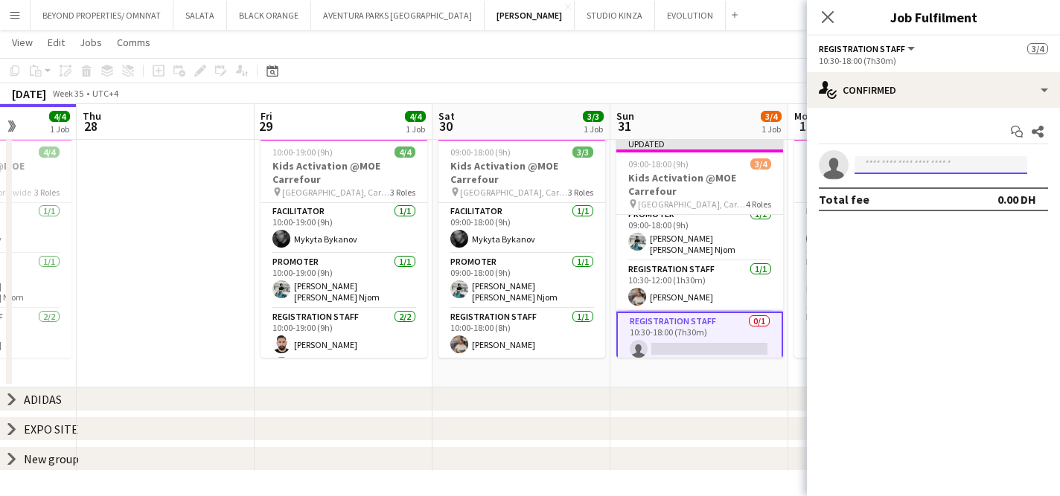
click at [894, 163] on input at bounding box center [940, 165] width 173 height 18
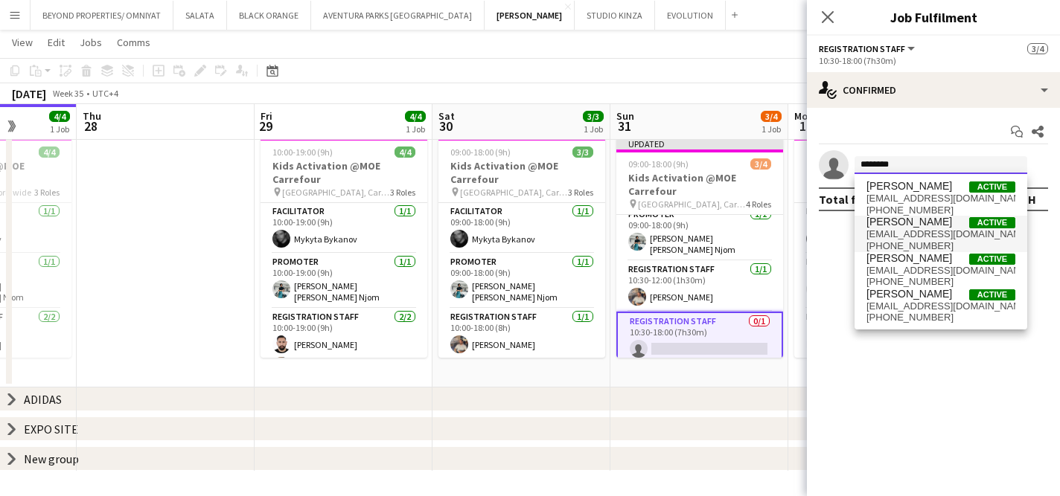
type input "********"
click at [923, 231] on span "[EMAIL_ADDRESS][DOMAIN_NAME]" at bounding box center [940, 234] width 149 height 12
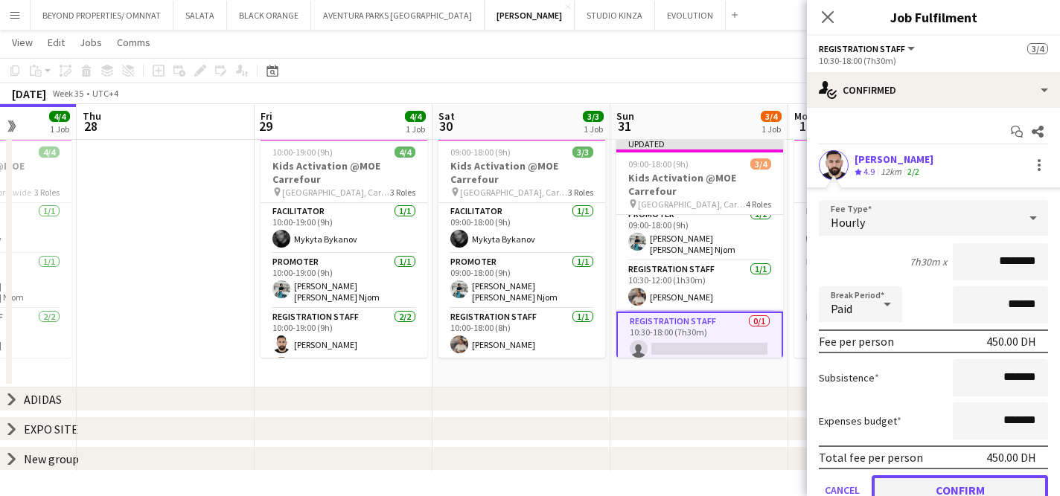
click at [945, 481] on button "Confirm" at bounding box center [959, 490] width 176 height 30
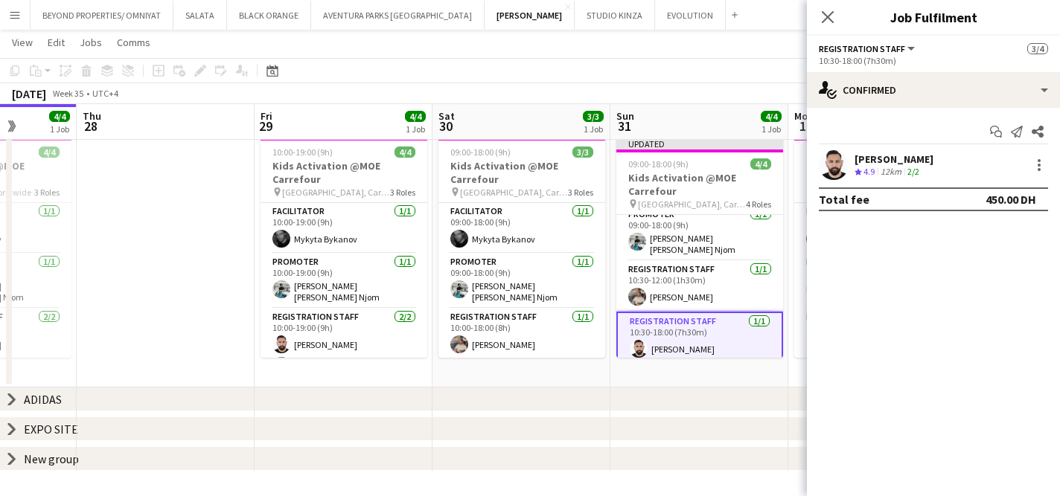
click at [702, 100] on div "[DATE] Week 35 • UTC+4 Publish 1 job Revert 1 job" at bounding box center [530, 93] width 1060 height 21
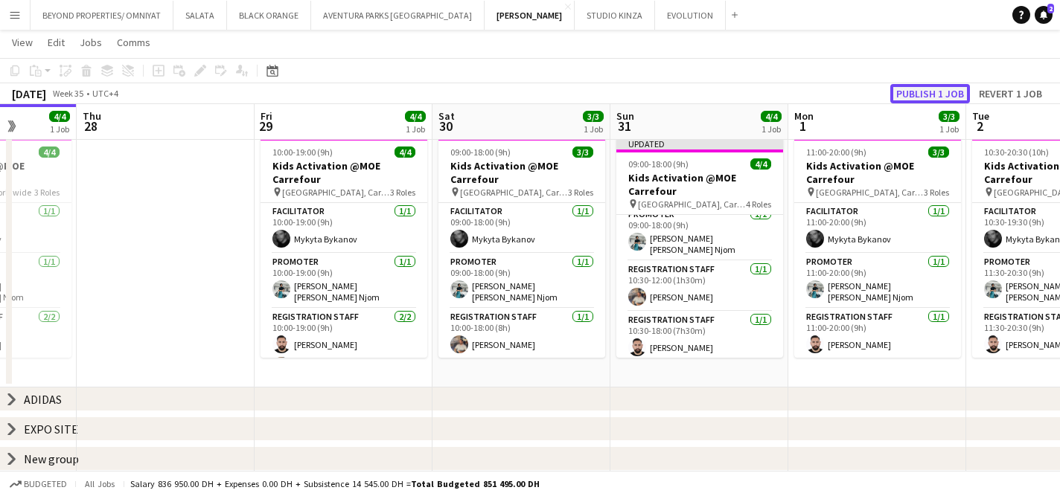
click at [936, 92] on button "Publish 1 job" at bounding box center [930, 93] width 80 height 19
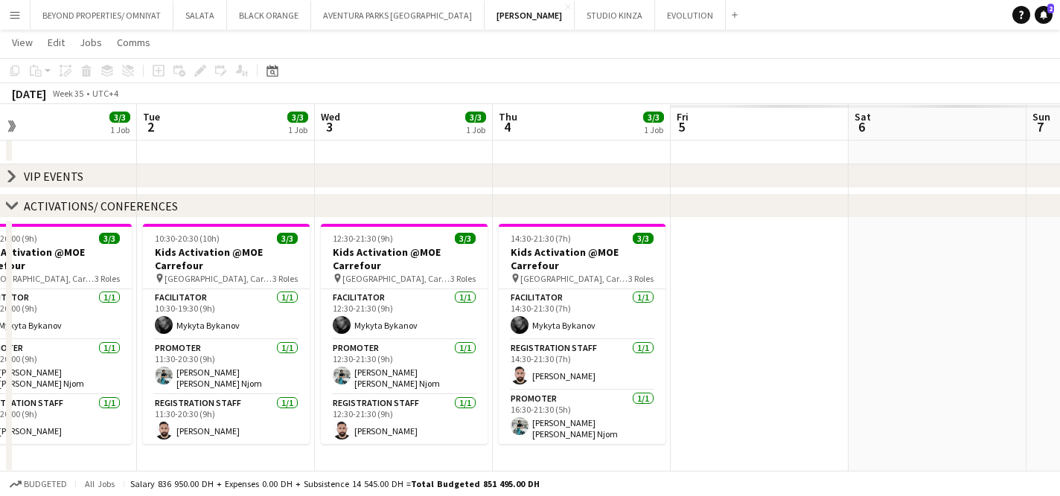
scroll to position [0, 575]
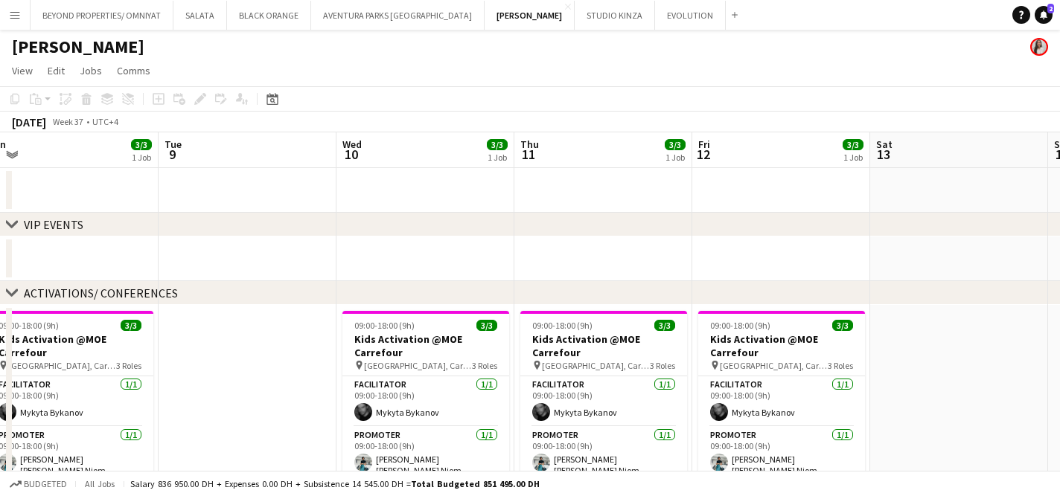
scroll to position [0, 376]
